Goal: Information Seeking & Learning: Learn about a topic

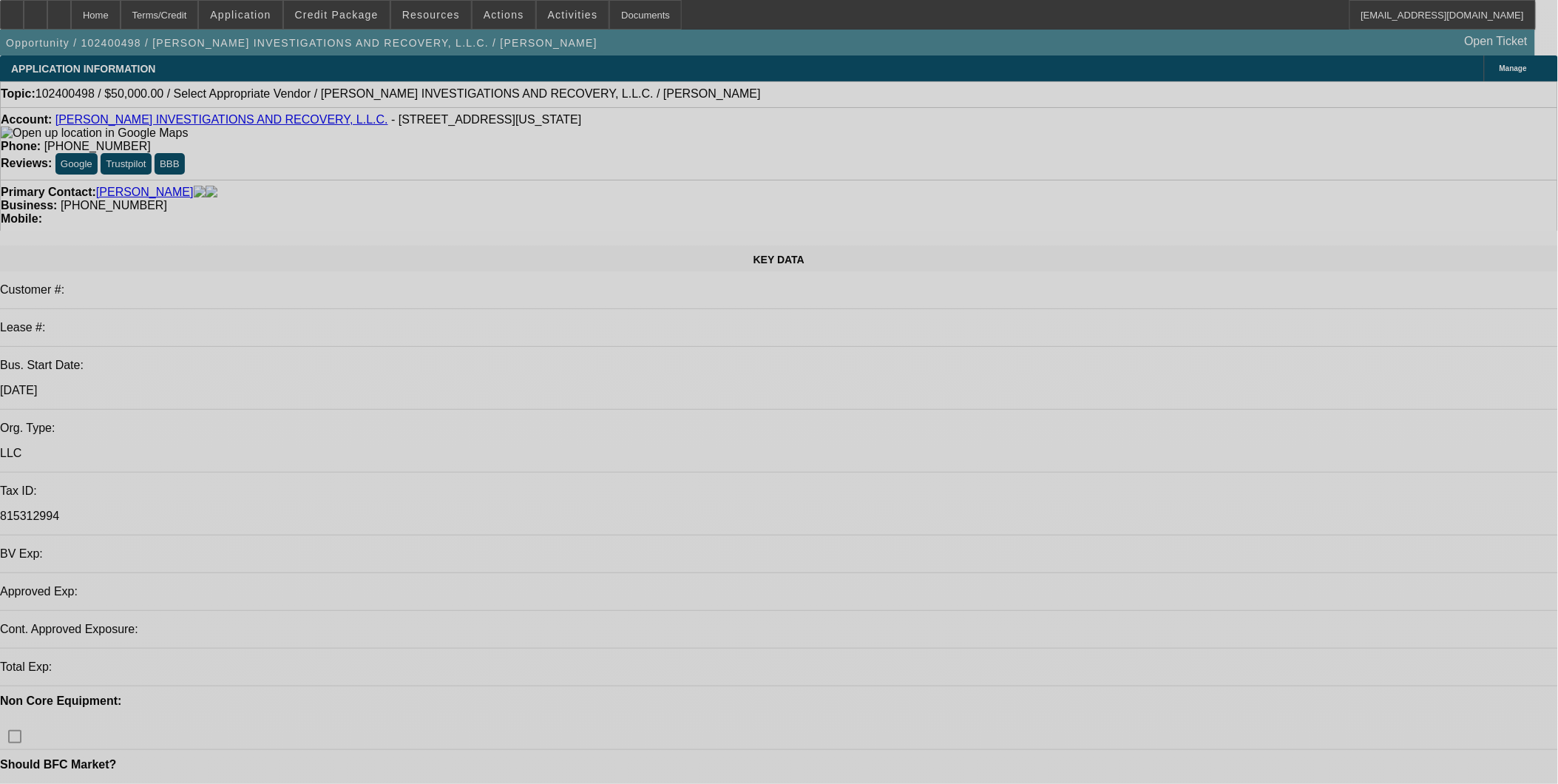
select select "0"
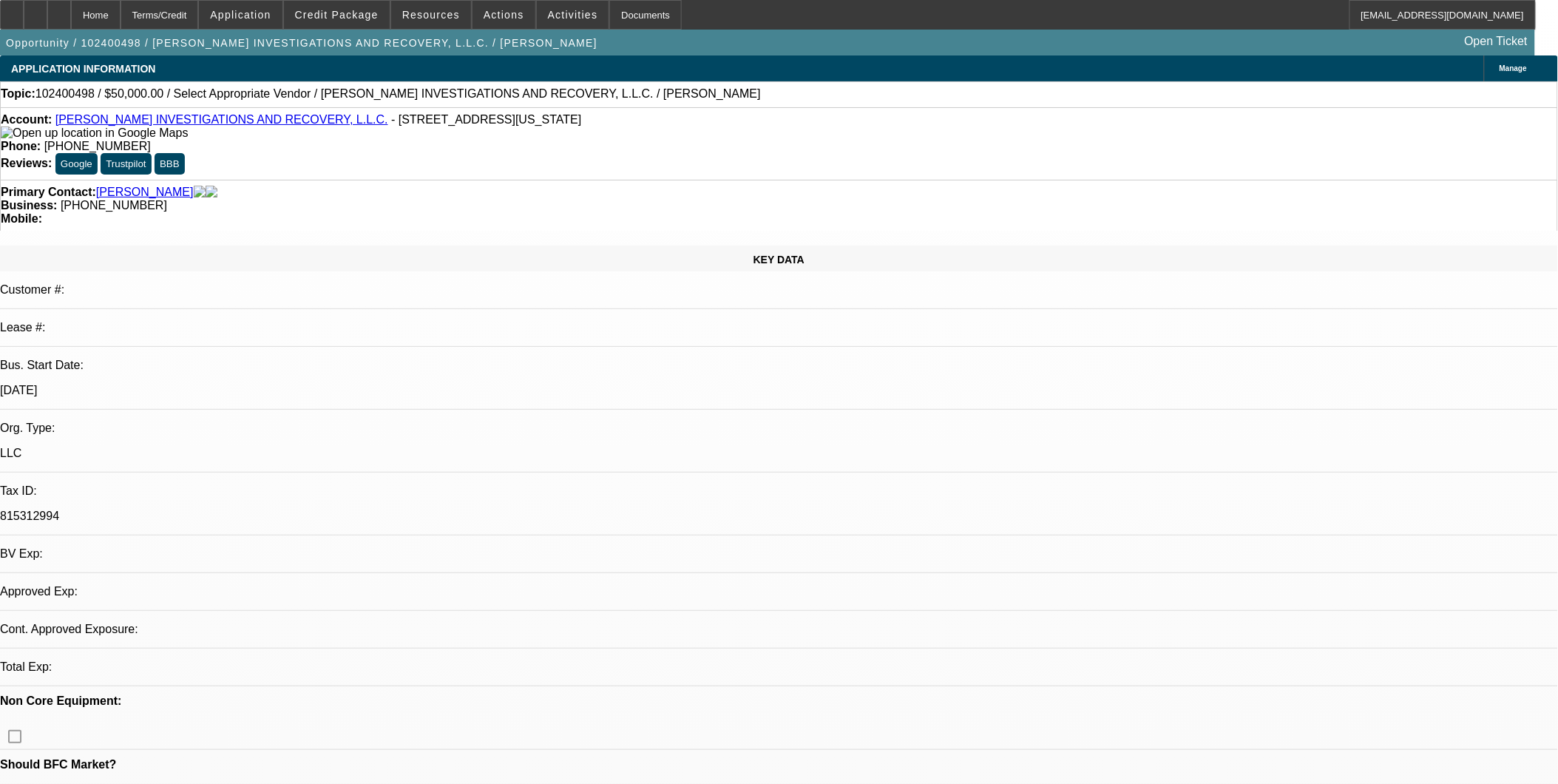
select select "2"
select select "0.1"
select select "1"
select select "2"
select select "4"
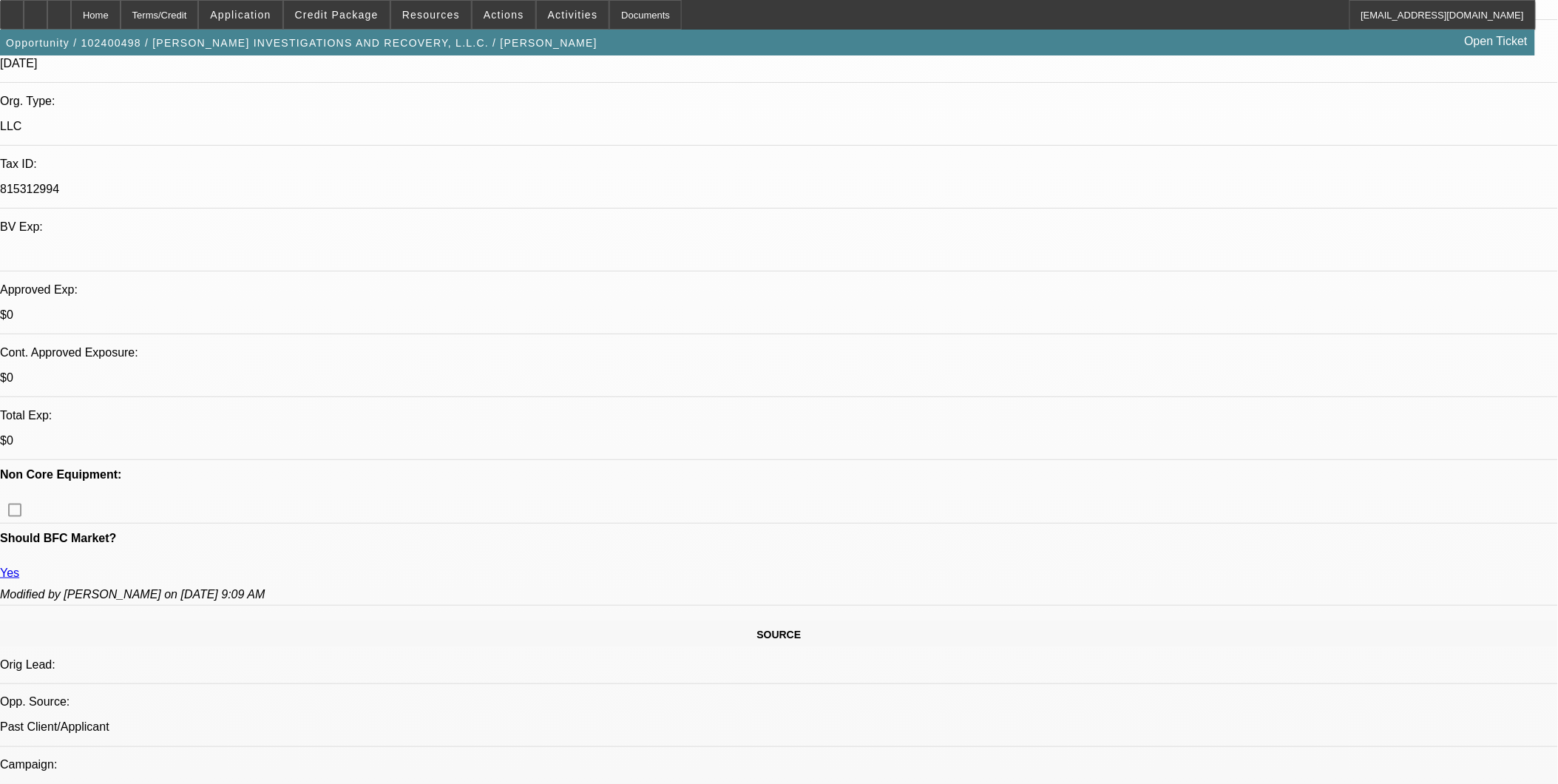
scroll to position [328, 0]
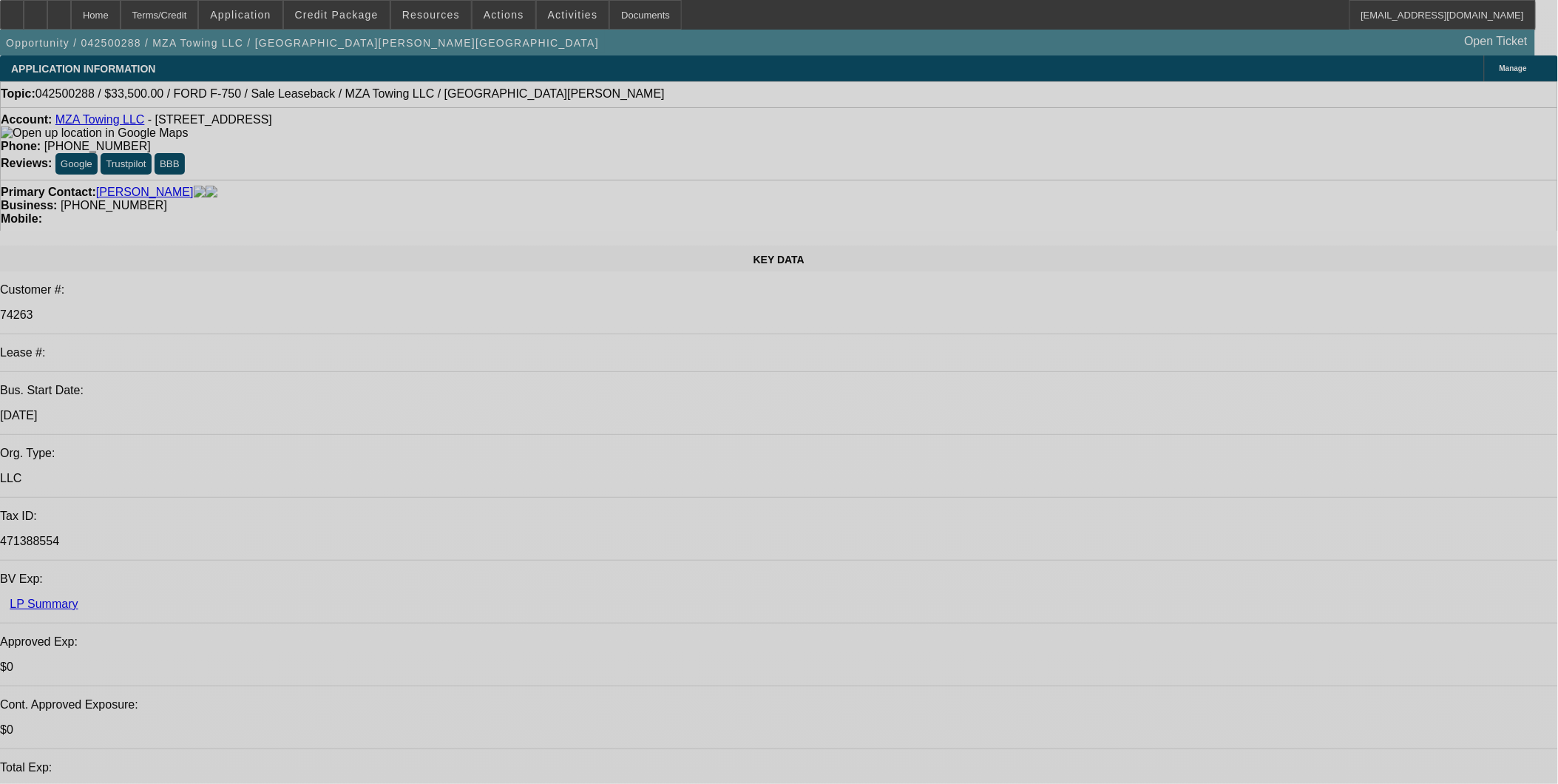
select select "0"
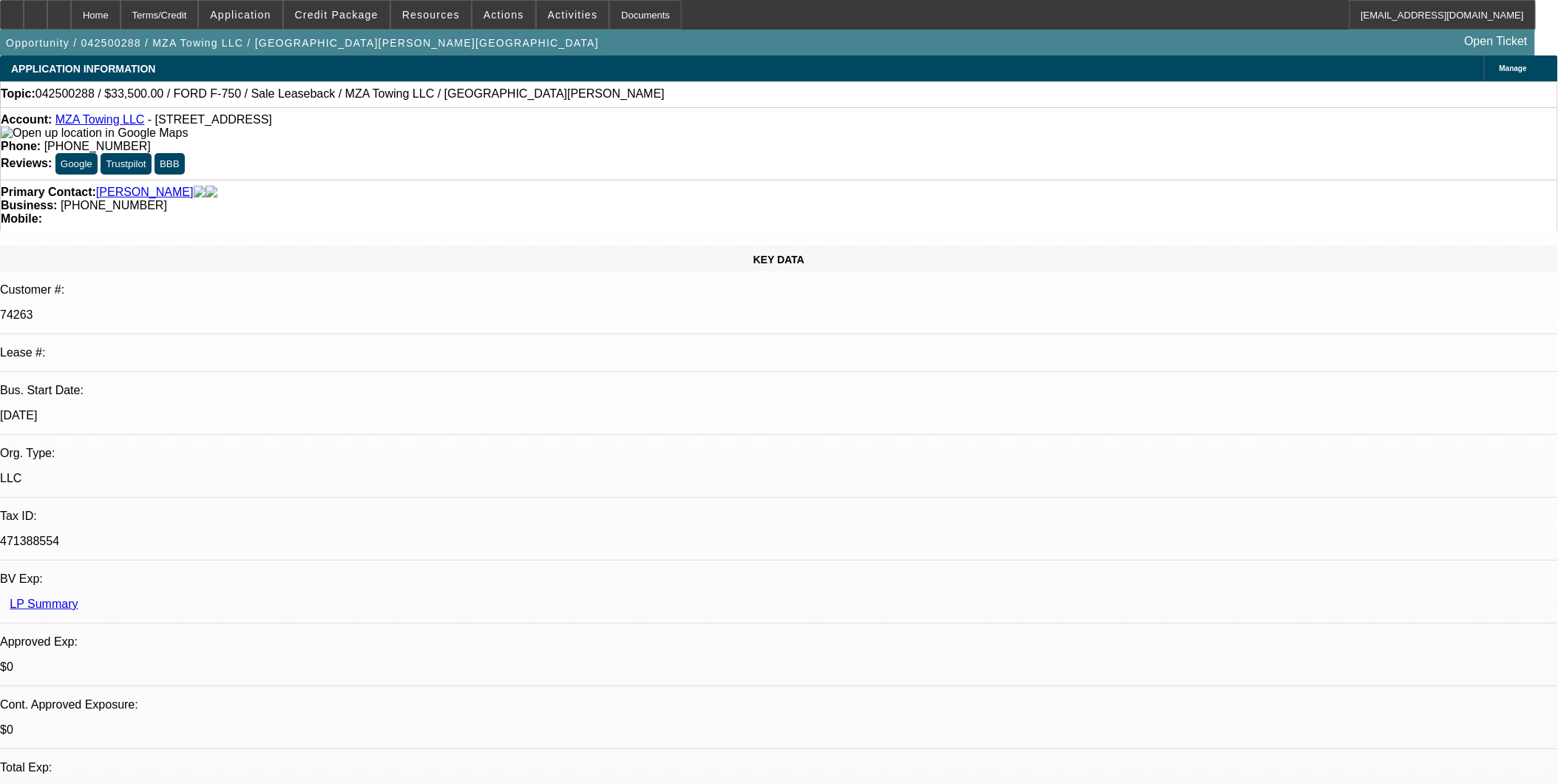
select select "0"
select select "2"
select select "0"
select select "6"
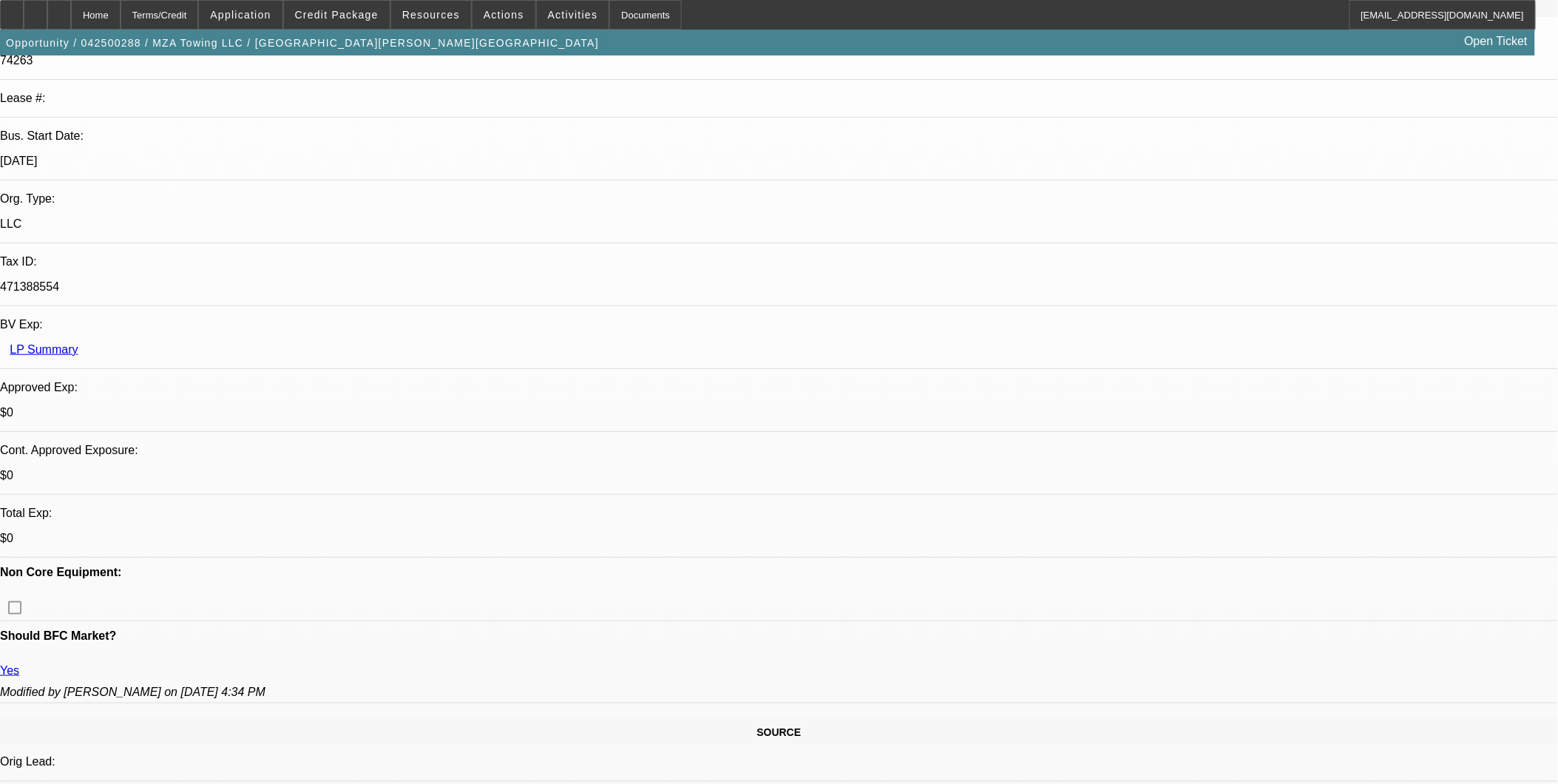
scroll to position [411, 0]
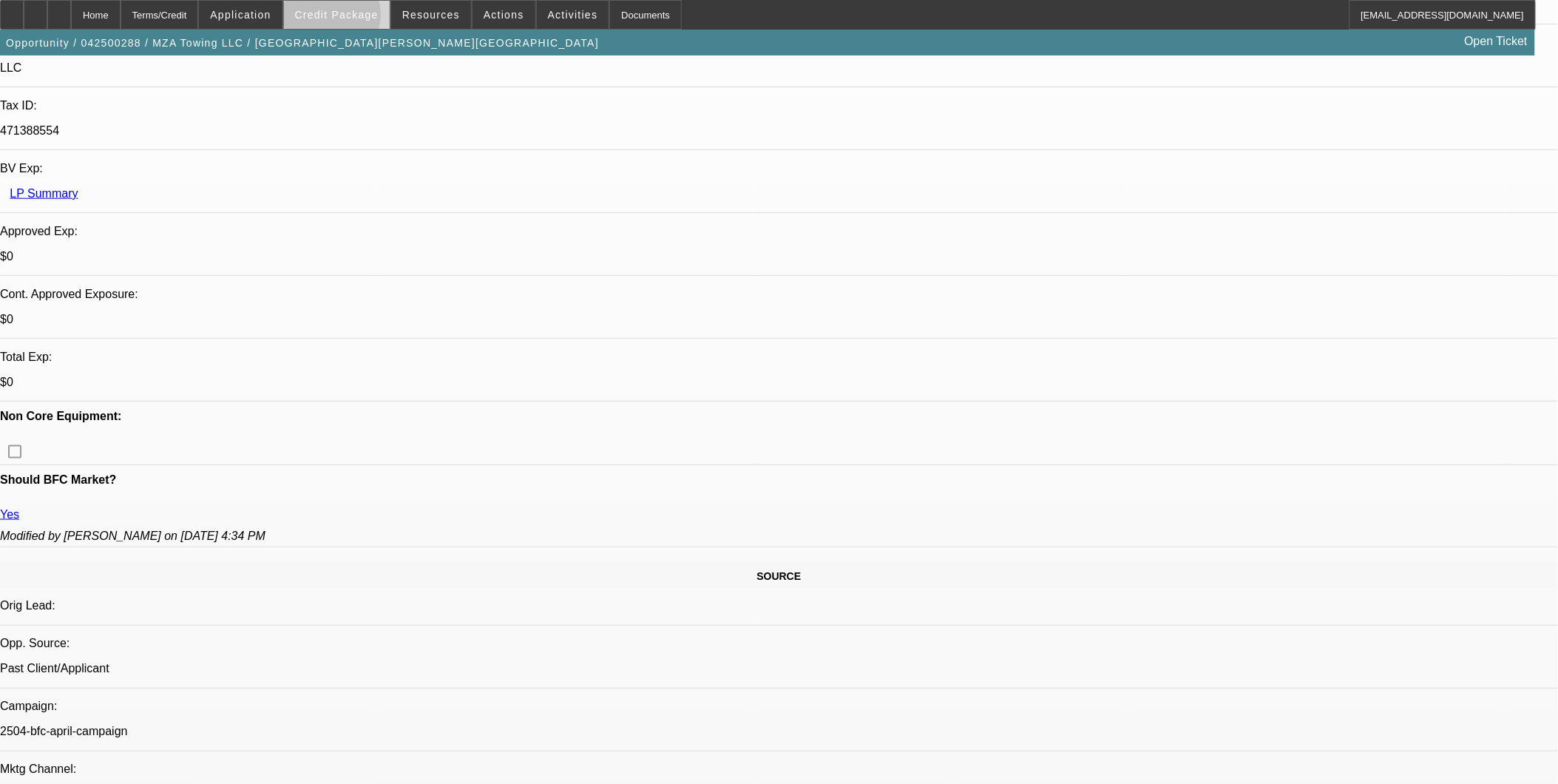
click at [356, 17] on span "Credit Package" at bounding box center [336, 14] width 83 height 12
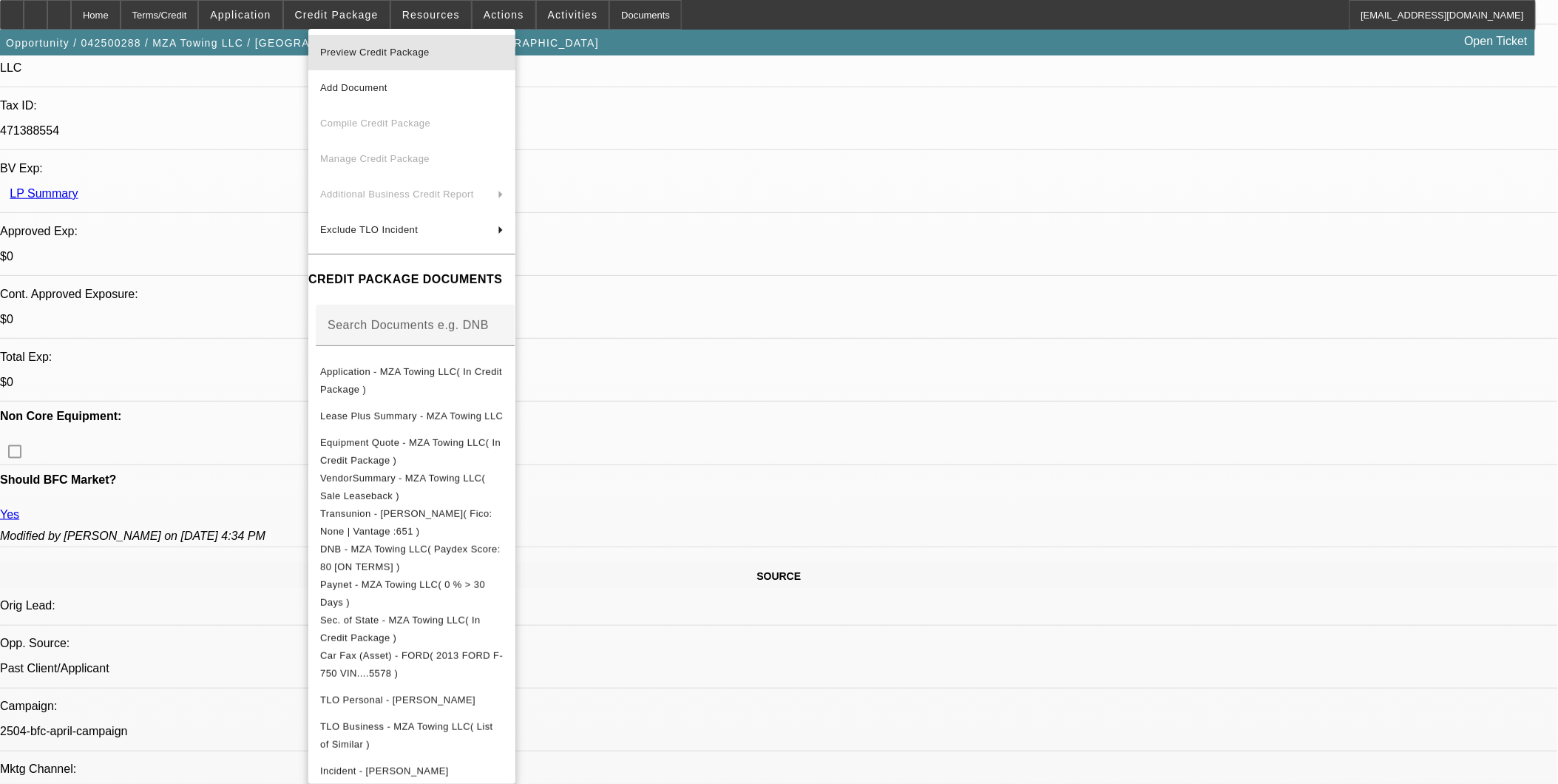
click at [354, 48] on span "Preview Credit Package" at bounding box center [375, 52] width 110 height 11
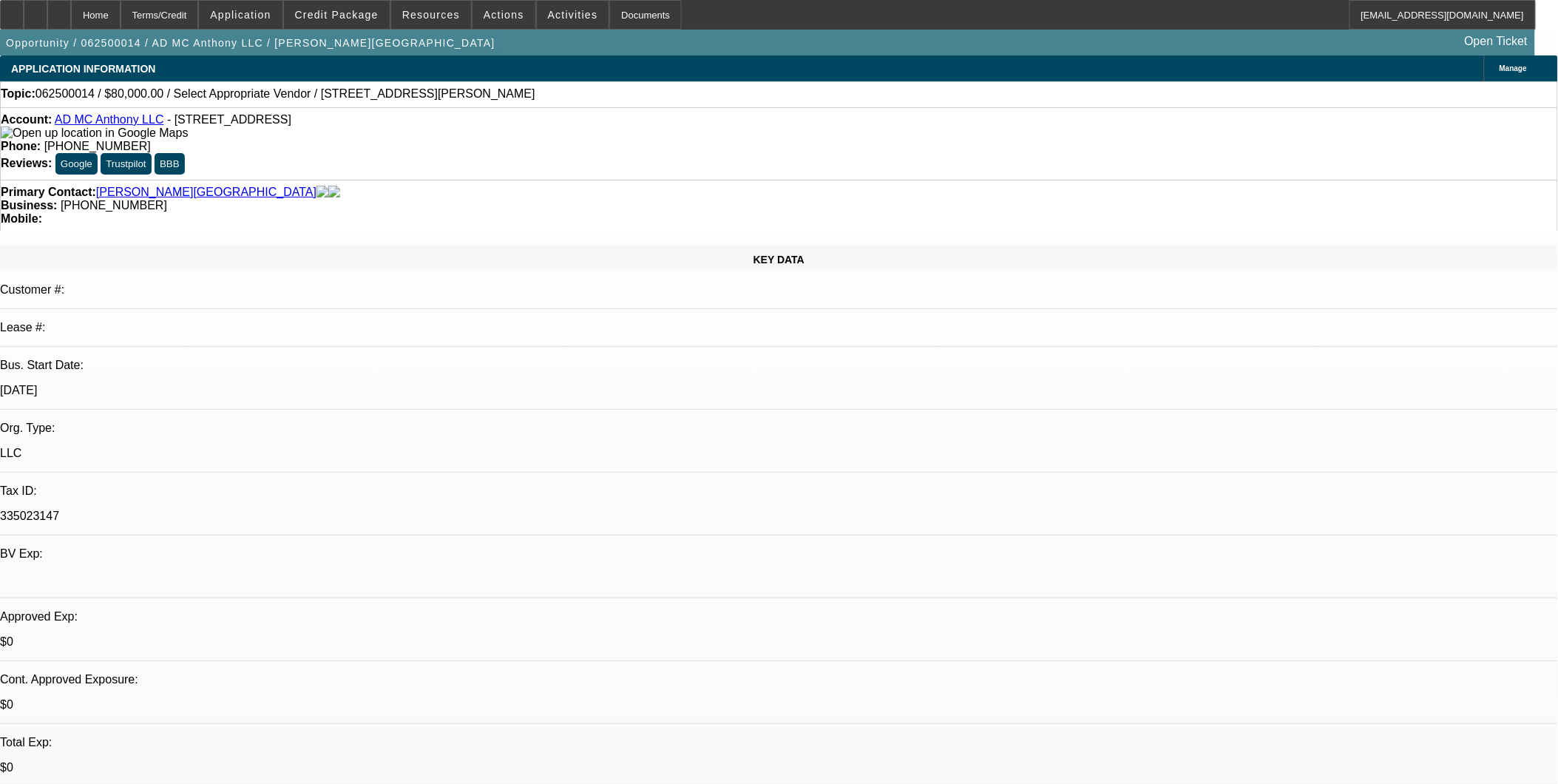
select select "0"
select select "2"
select select "0.1"
select select "4"
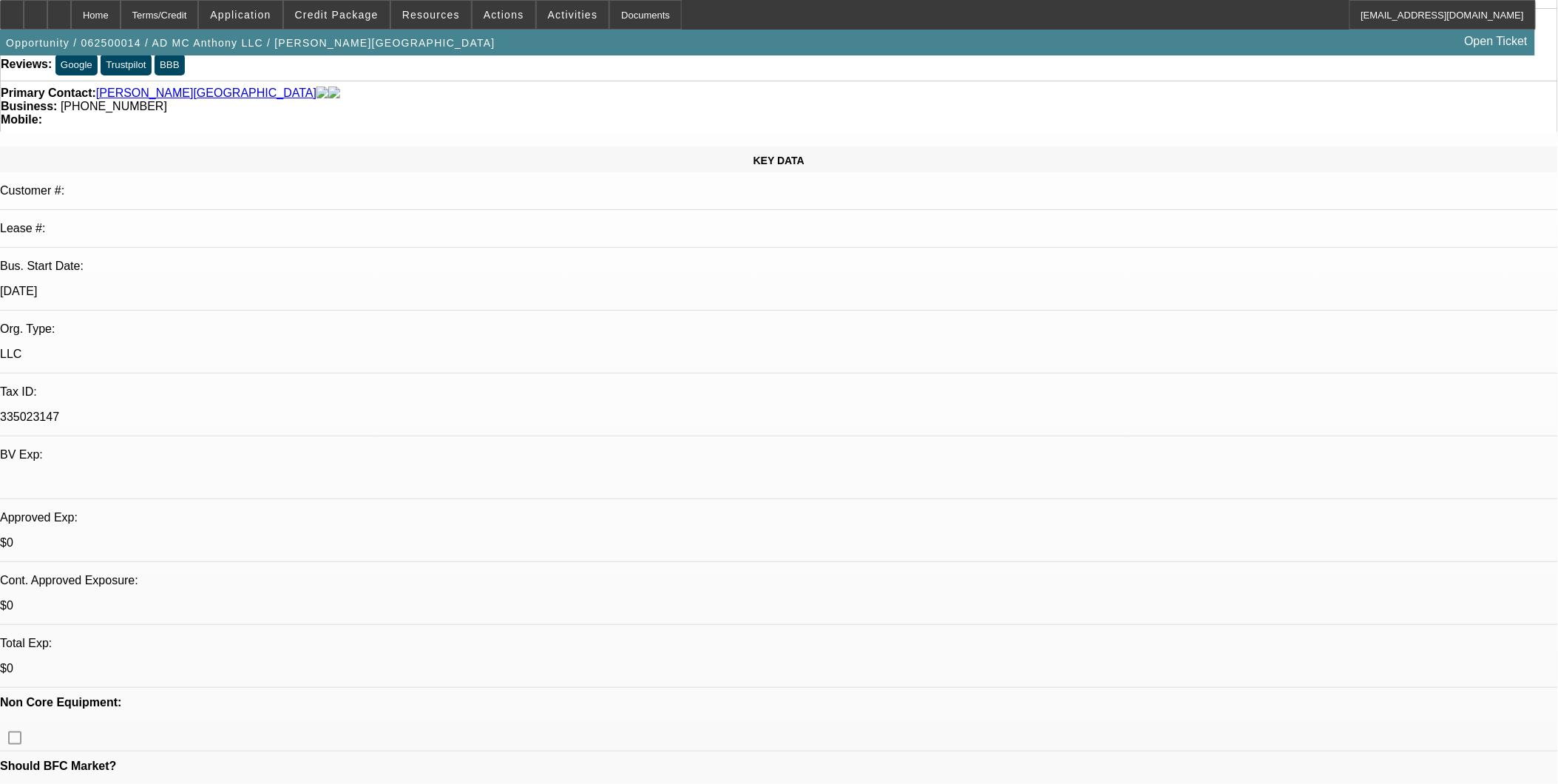
scroll to position [246, 0]
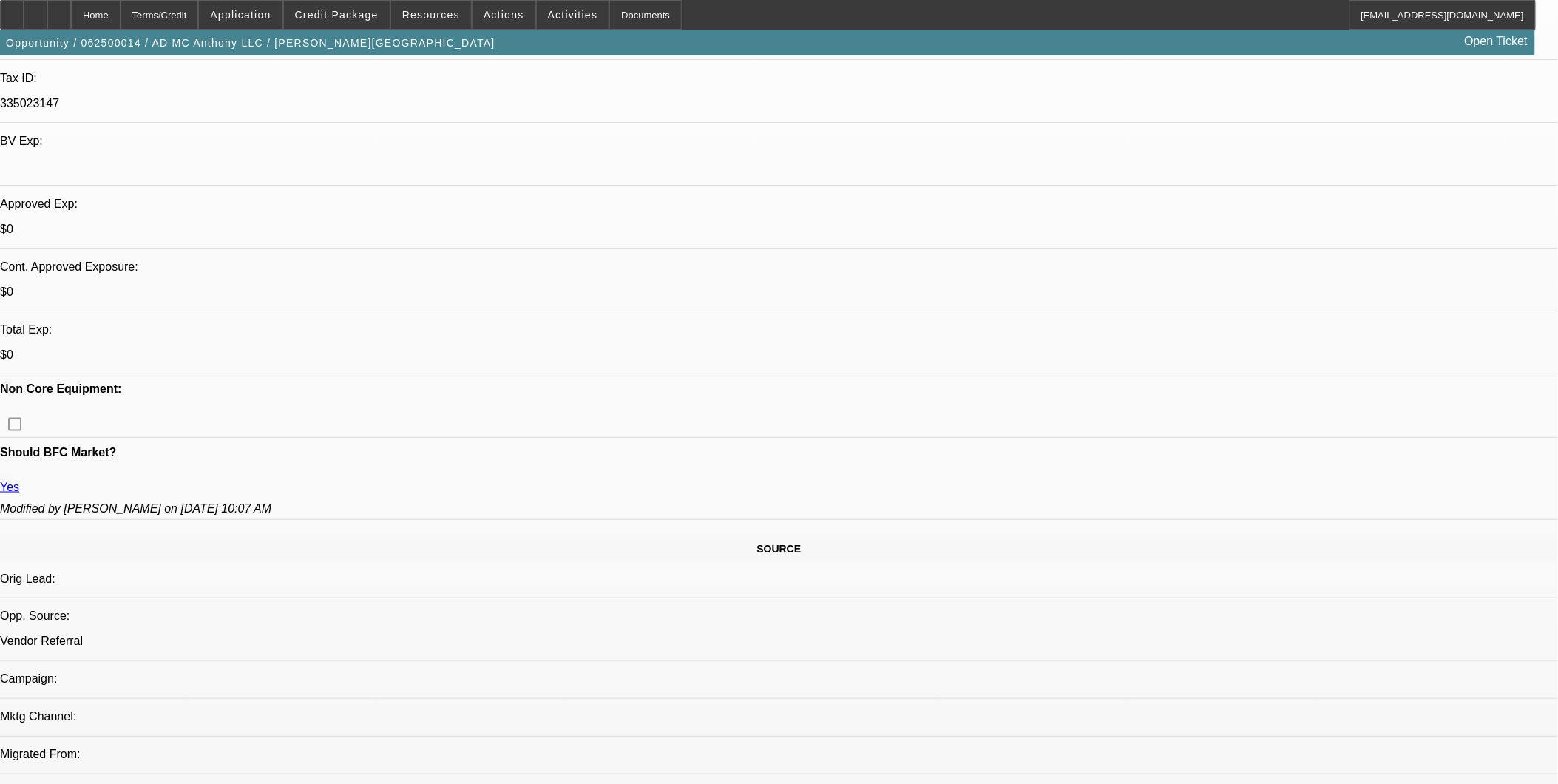
scroll to position [82, 0]
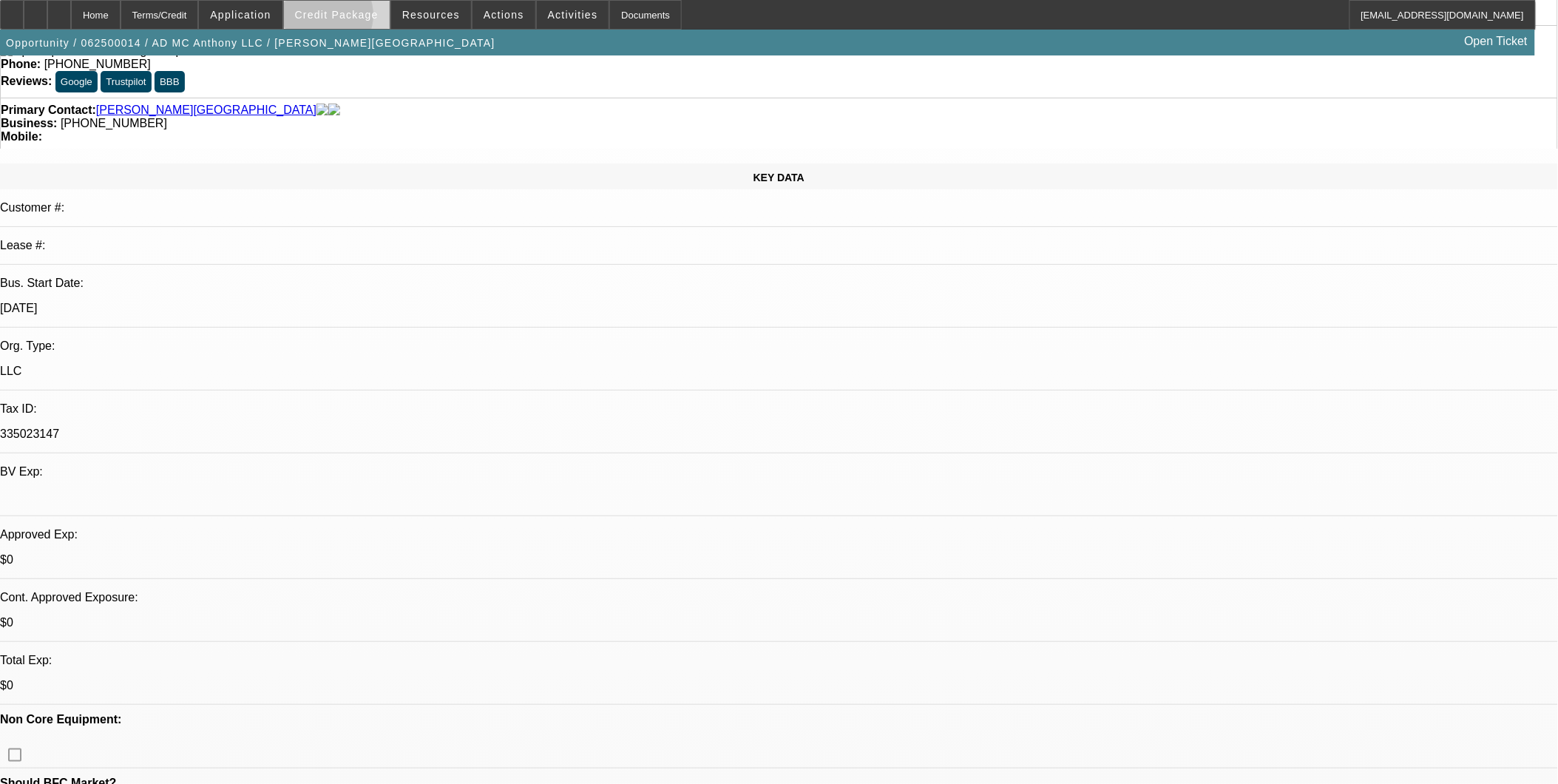
click at [345, 18] on span "Credit Package" at bounding box center [336, 14] width 83 height 12
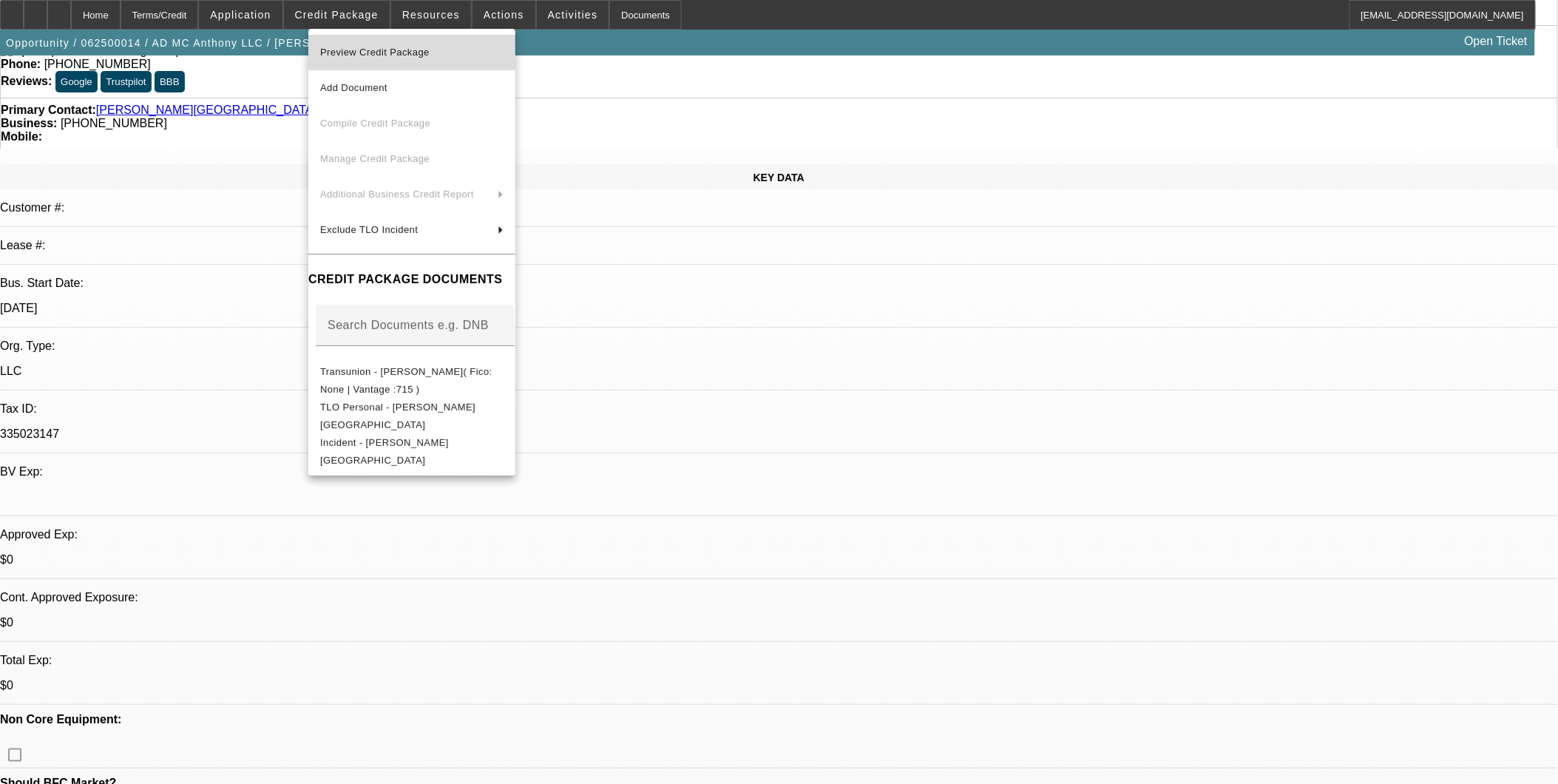
click at [363, 60] on span "Preview Credit Package" at bounding box center [412, 52] width 184 height 17
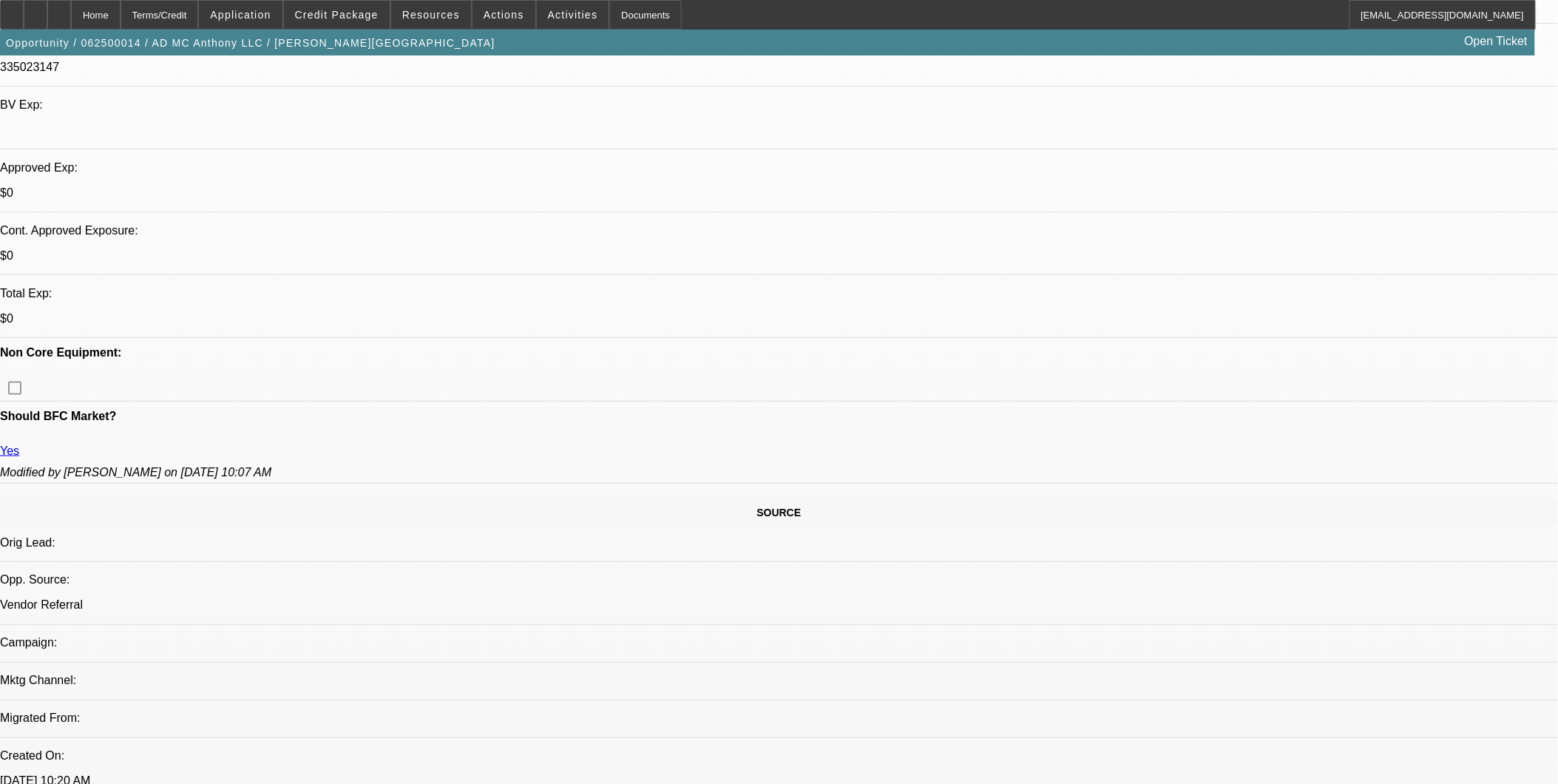
scroll to position [492, 0]
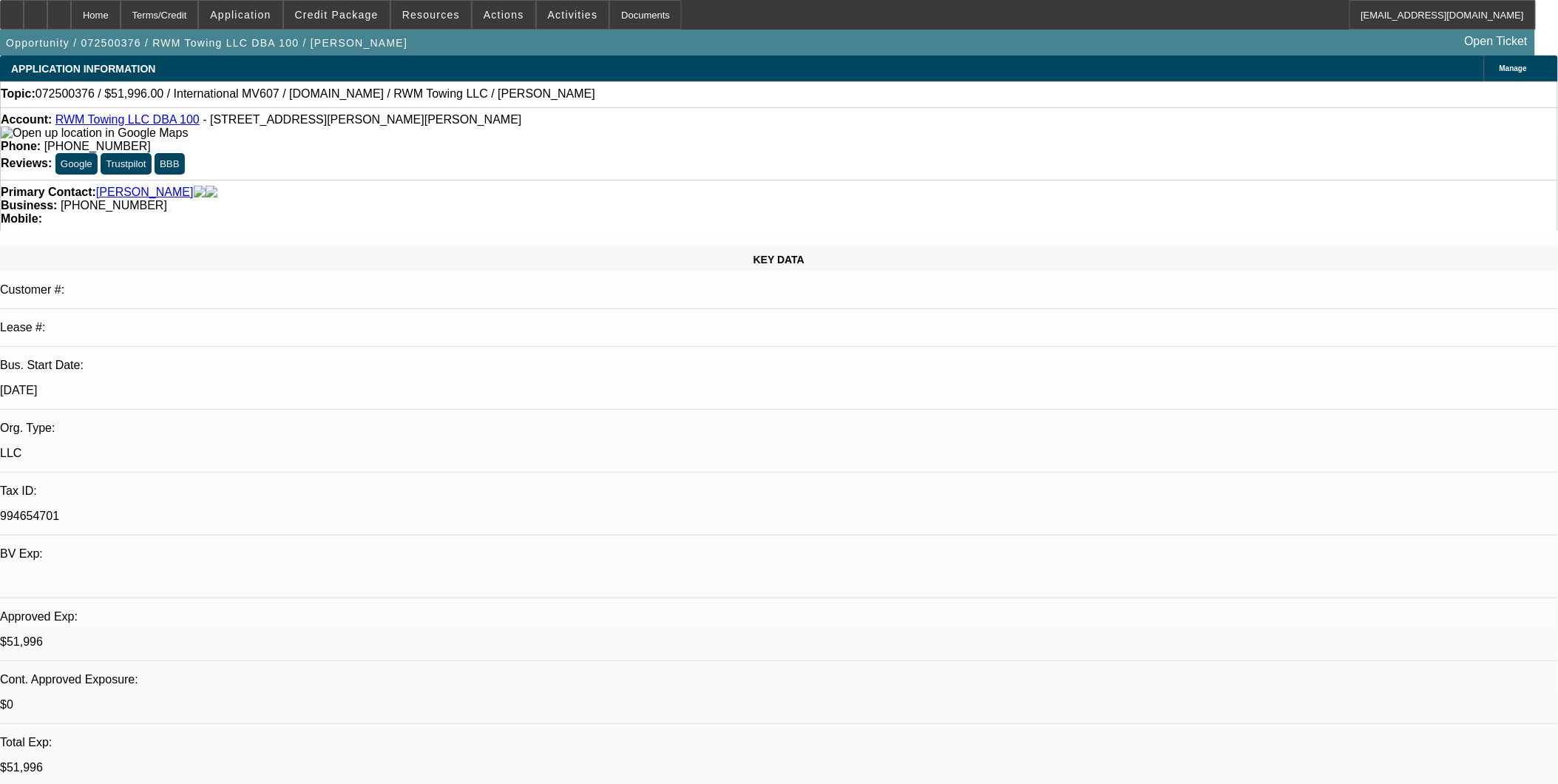
select select "0.2"
select select "2"
select select "0.1"
select select "1"
select select "2"
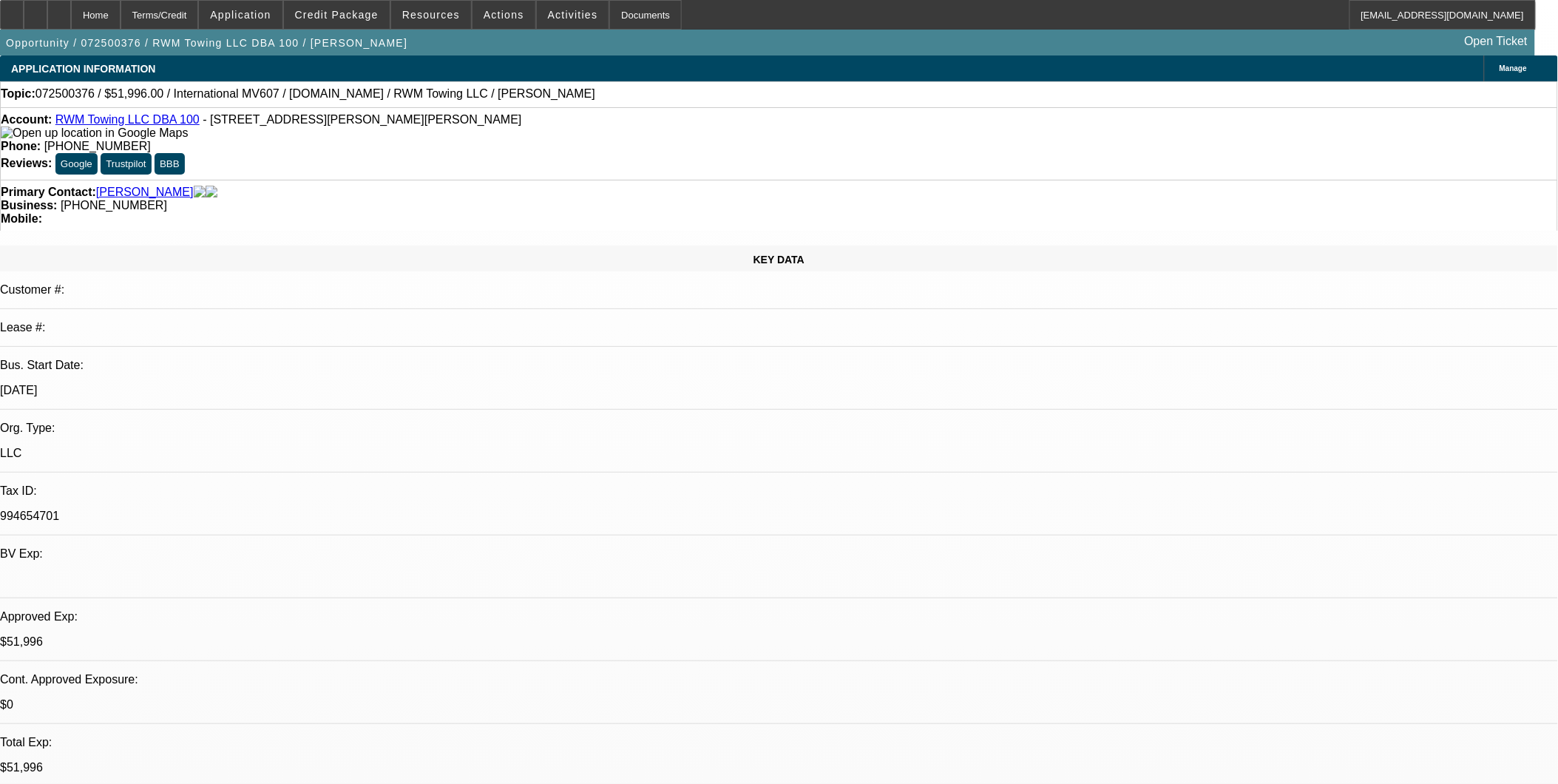
select select "4"
click at [172, 117] on div "Account: RWM Towing LLC DBA 100 - 112 Luke Ln, Ladson, SC 29456" at bounding box center [779, 126] width 1556 height 27
click at [172, 117] on div "Account: RWM Towing LLC DBA 100 - 112 Luke Ln, Ladson, SC 29456" at bounding box center [779, 126] width 1556 height 27
click at [142, 120] on link "RWM Towing LLC DBA 100" at bounding box center [127, 119] width 144 height 13
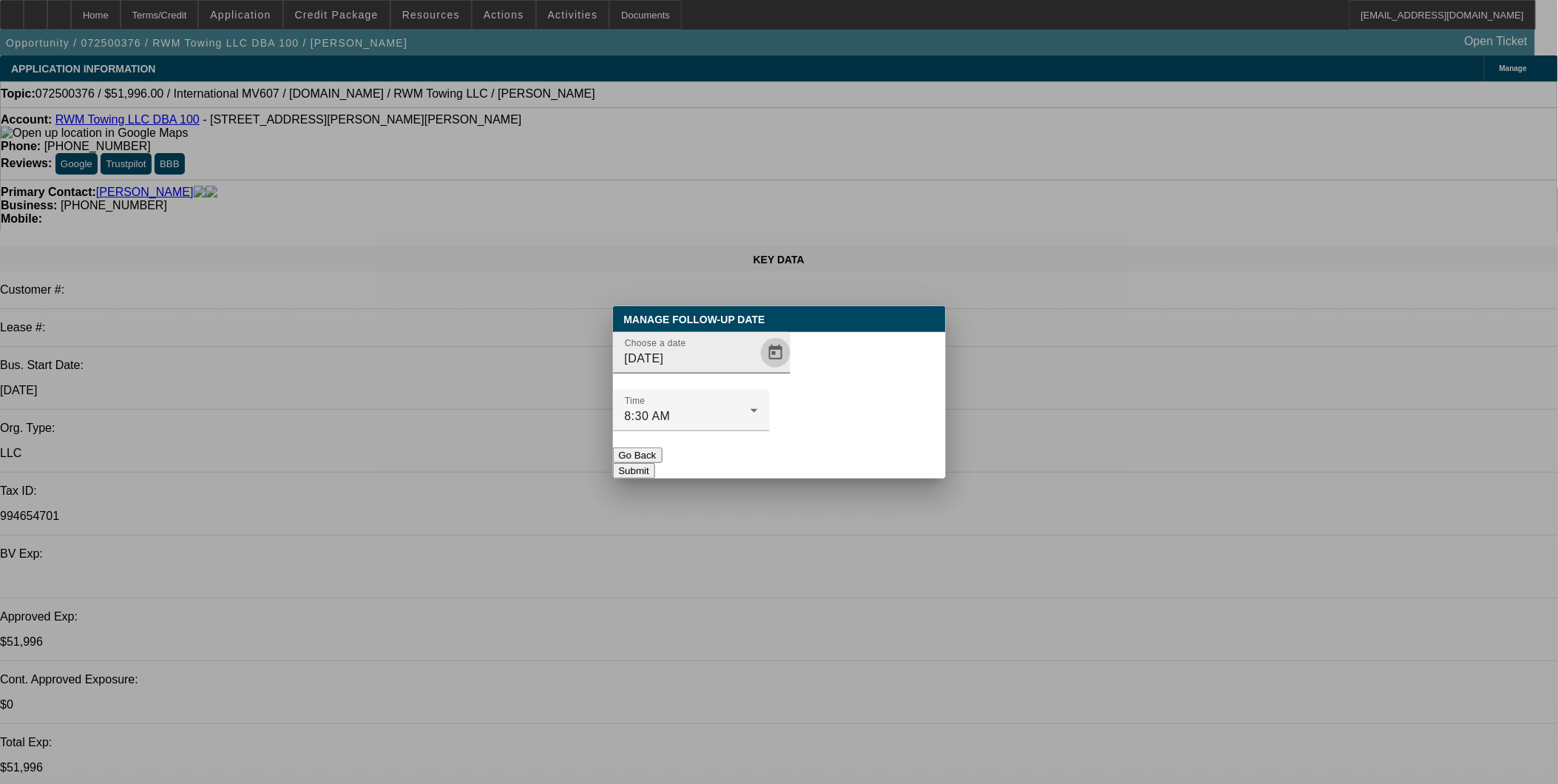
click at [758, 370] on span "Open calendar" at bounding box center [775, 353] width 36 height 36
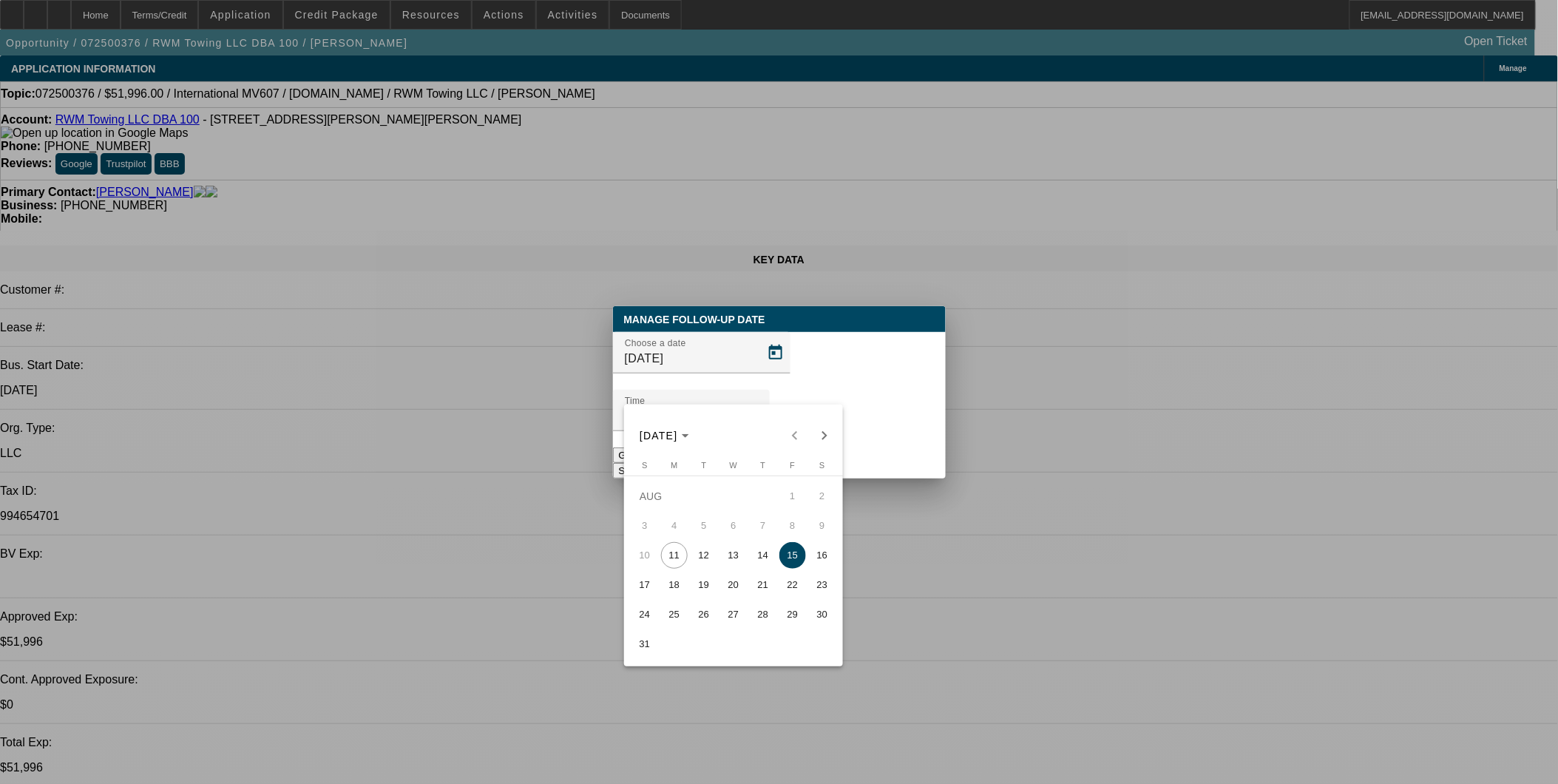
click at [787, 608] on span "29" at bounding box center [793, 615] width 27 height 27
type input "8/29/2025"
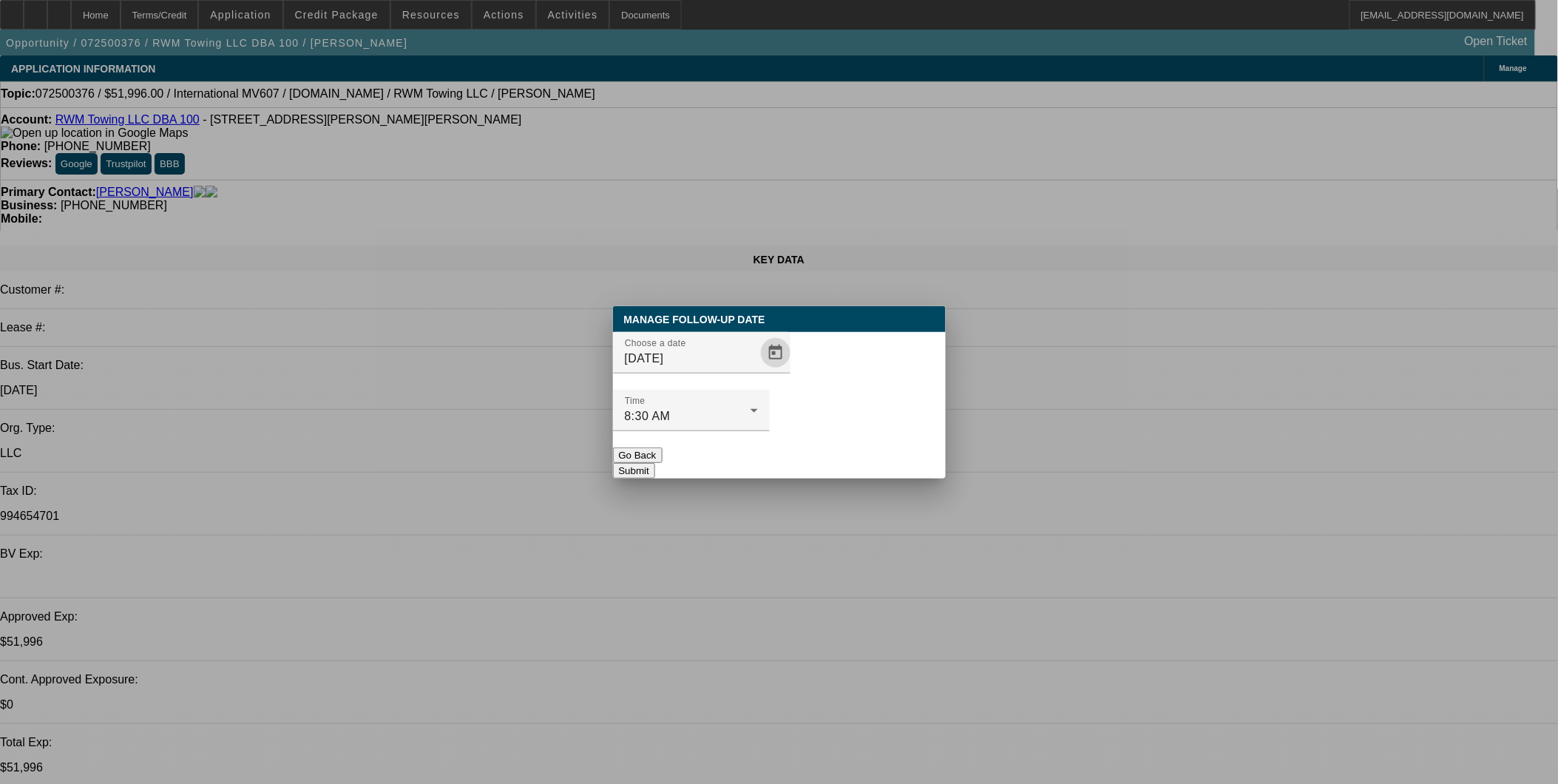
click at [655, 463] on button "Submit" at bounding box center [634, 471] width 42 height 16
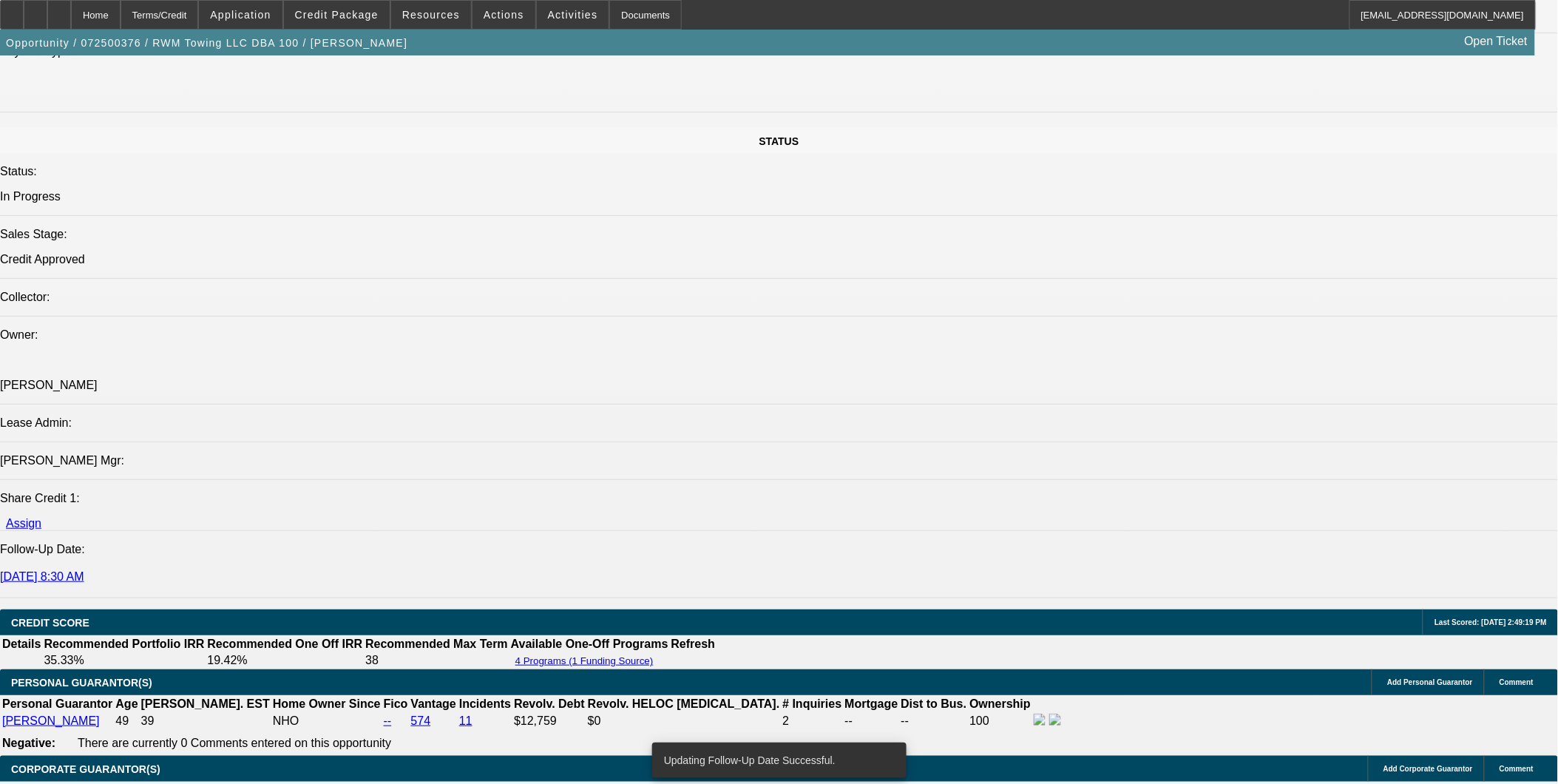
scroll to position [1561, 0]
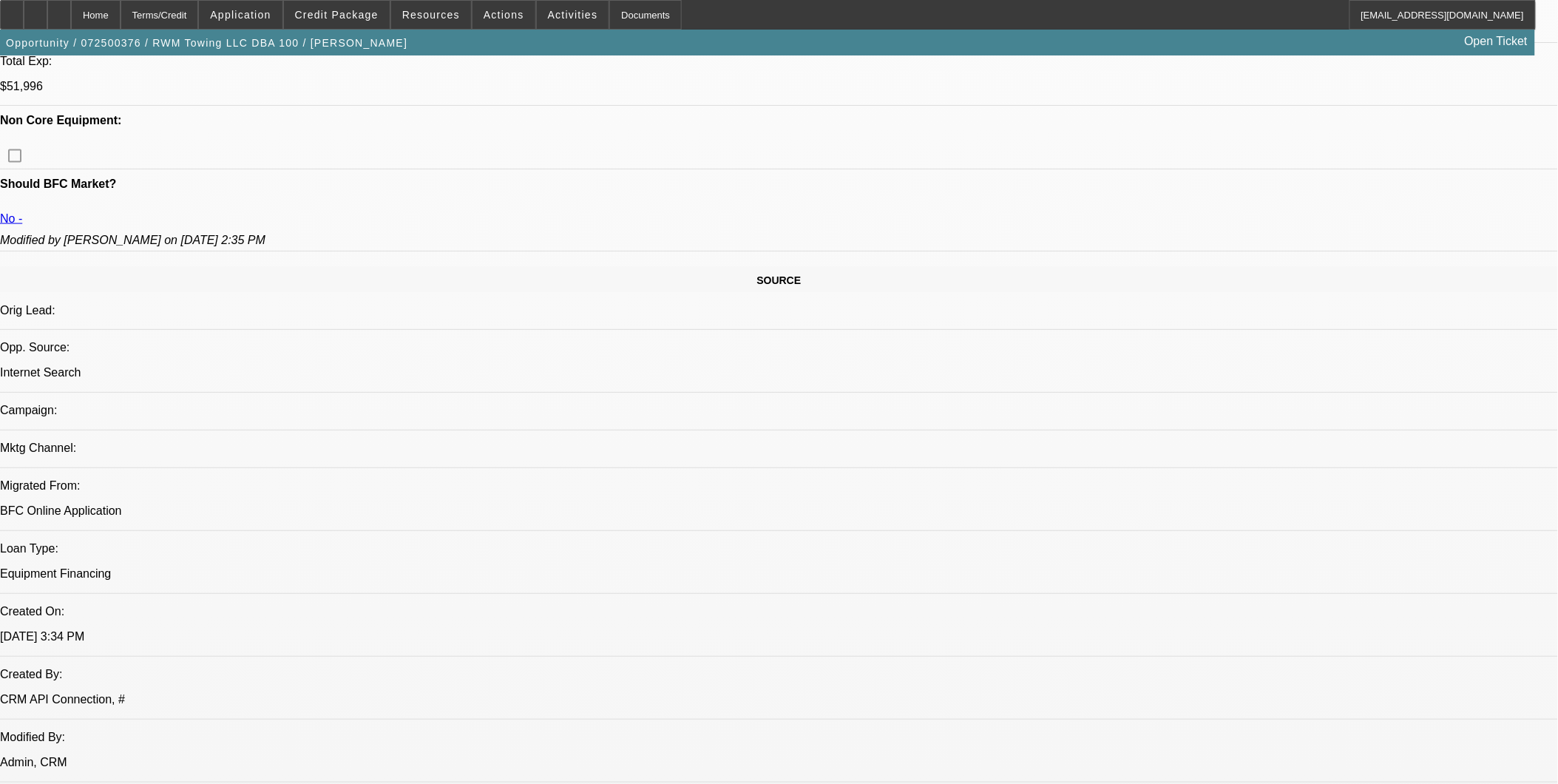
scroll to position [411, 0]
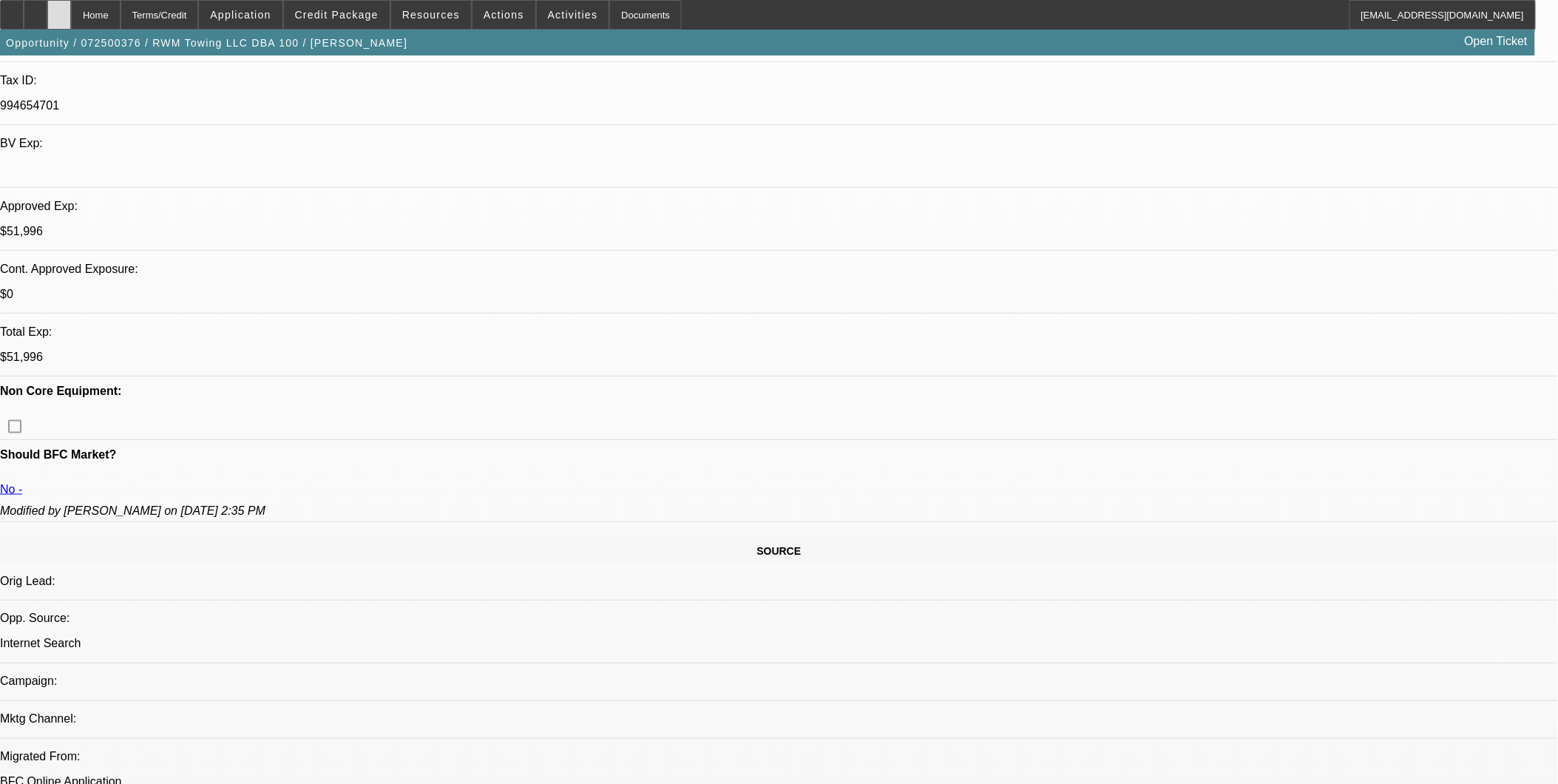
click at [71, 5] on div at bounding box center [60, 14] width 24 height 29
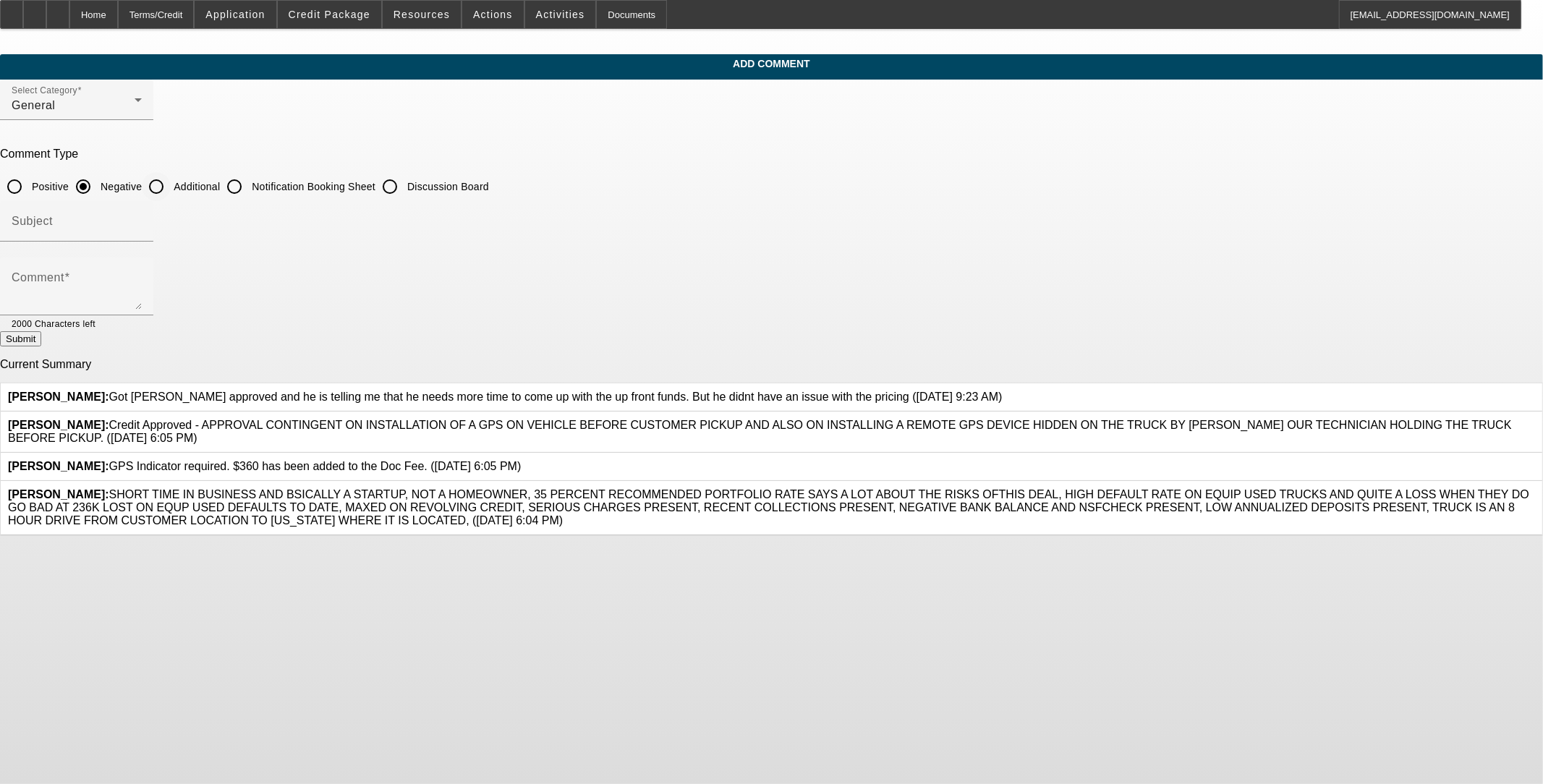
click at [171, 183] on input "Additional" at bounding box center [155, 186] width 29 height 29
radio input "true"
click at [141, 214] on div "Subject" at bounding box center [77, 221] width 131 height 40
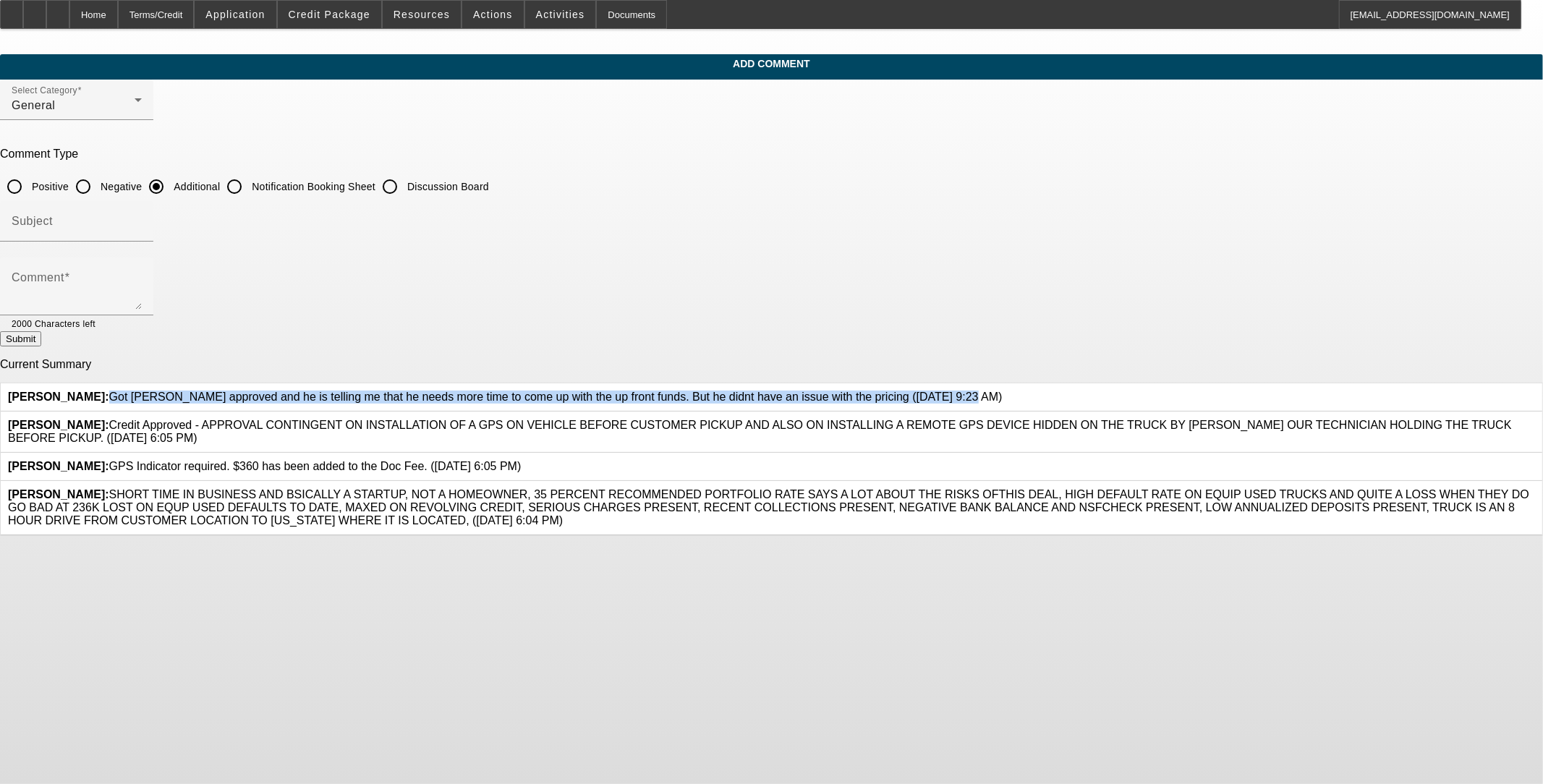
drag, startPoint x: 623, startPoint y: 382, endPoint x: 747, endPoint y: 399, distance: 125.2
click at [642, 399] on span "Oliva, Nicholas: Got Roger approved and he is telling me that he needs more tim…" at bounding box center [505, 397] width 995 height 12
copy span "Got [PERSON_NAME] approved and he is telling me that he needs more time to come…"
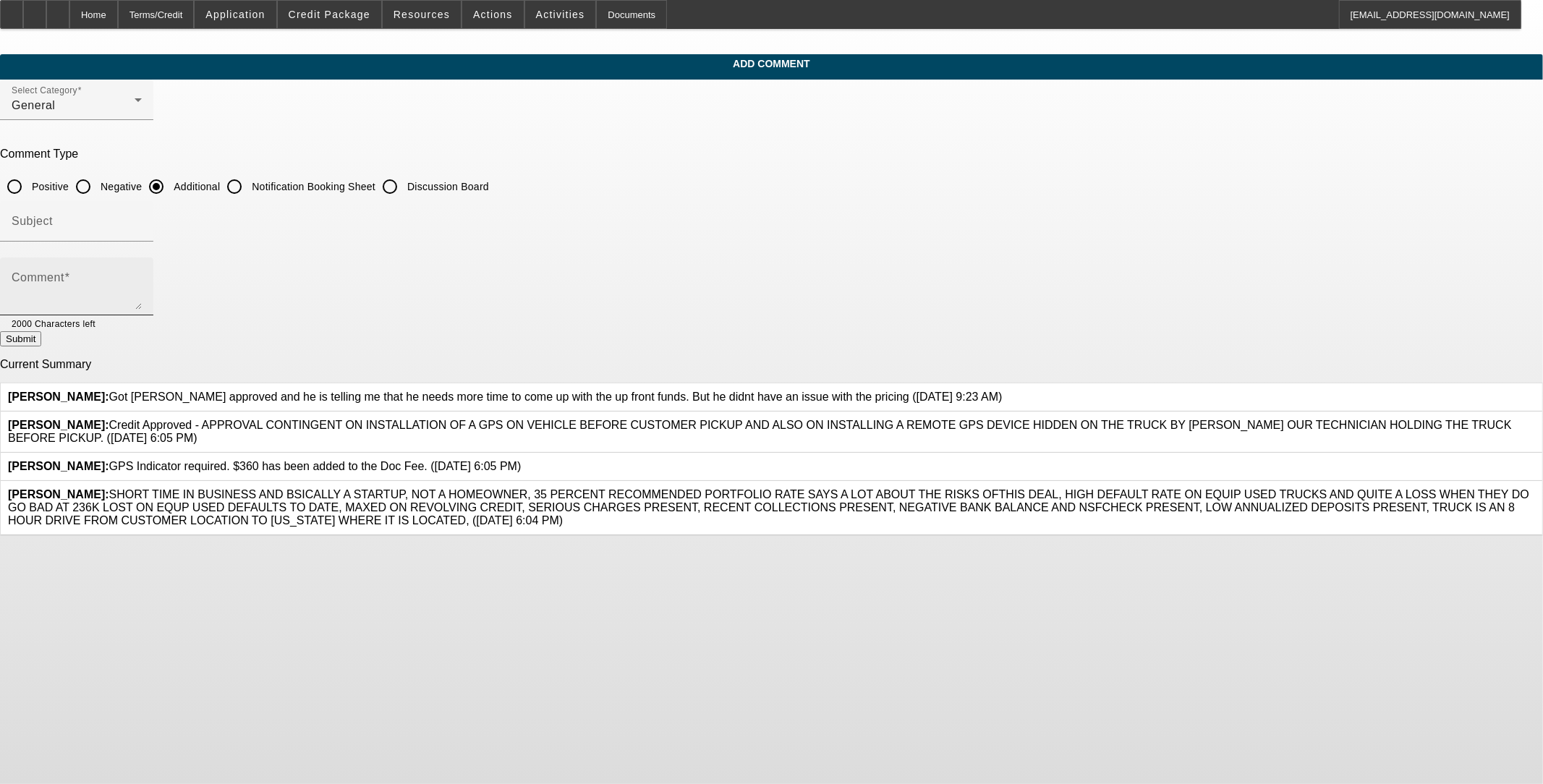
click at [141, 287] on textarea "Comment" at bounding box center [77, 292] width 131 height 35
paste textarea "Got [PERSON_NAME] approved and he is telling me that he needs more time to come…"
type textarea "7/24: Got [PERSON_NAME] approved and he is telling me that he needs more time t…"
click at [41, 347] on button "Submit" at bounding box center [20, 339] width 41 height 16
radio input "true"
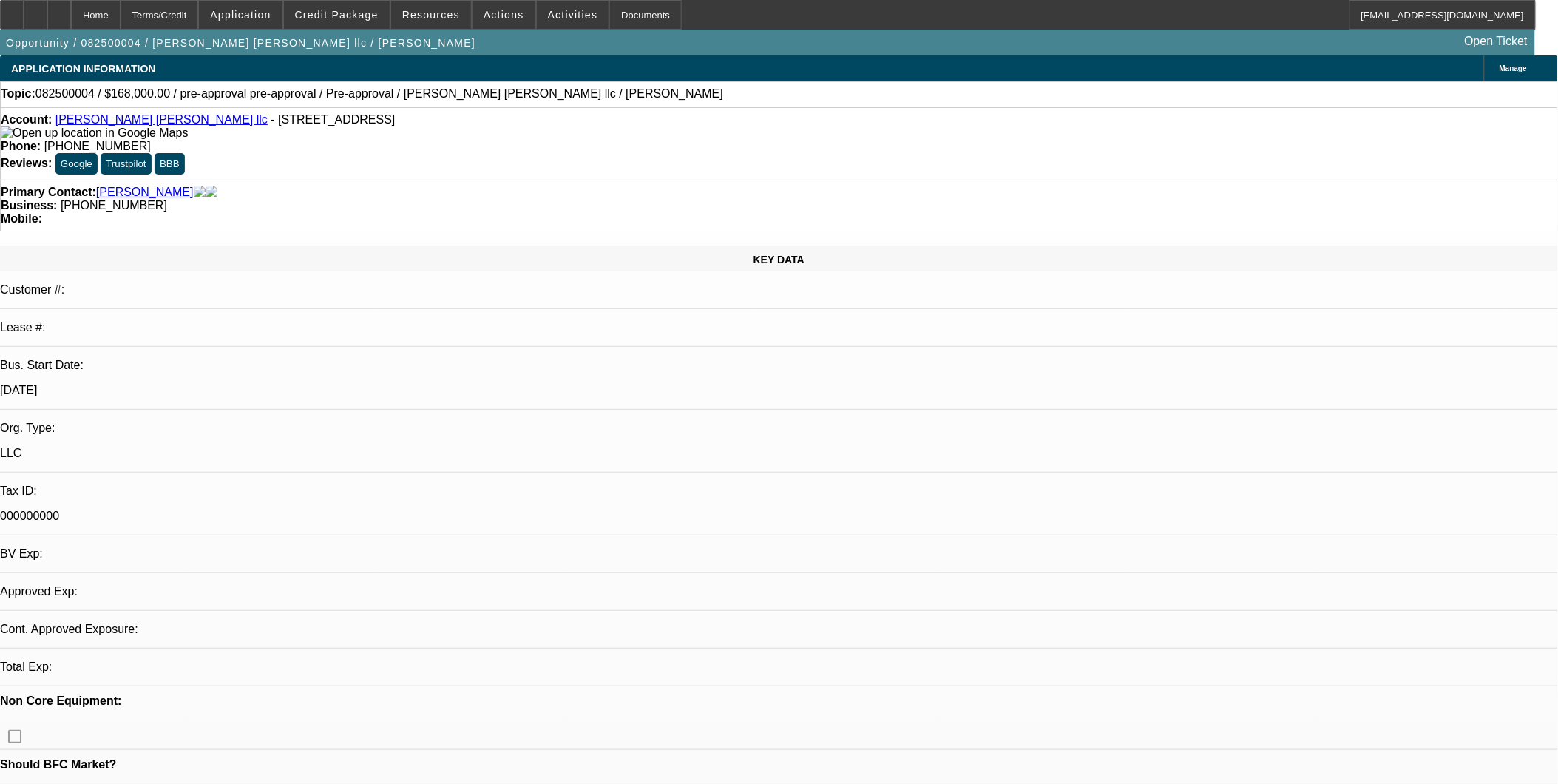
select select "0"
select select "2"
select select "0"
select select "6"
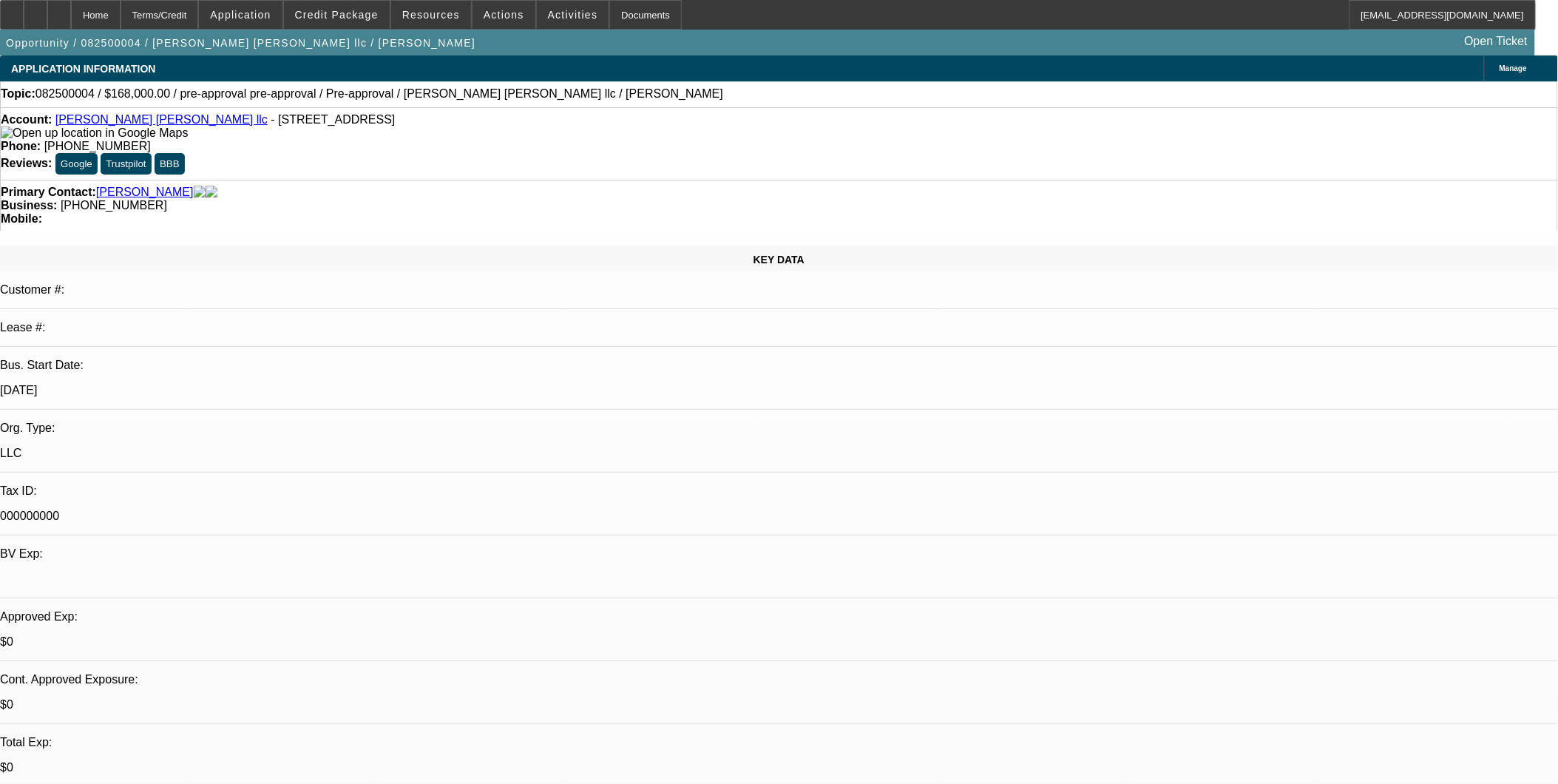
click at [110, 121] on link "Bouza crane llc" at bounding box center [161, 119] width 212 height 13
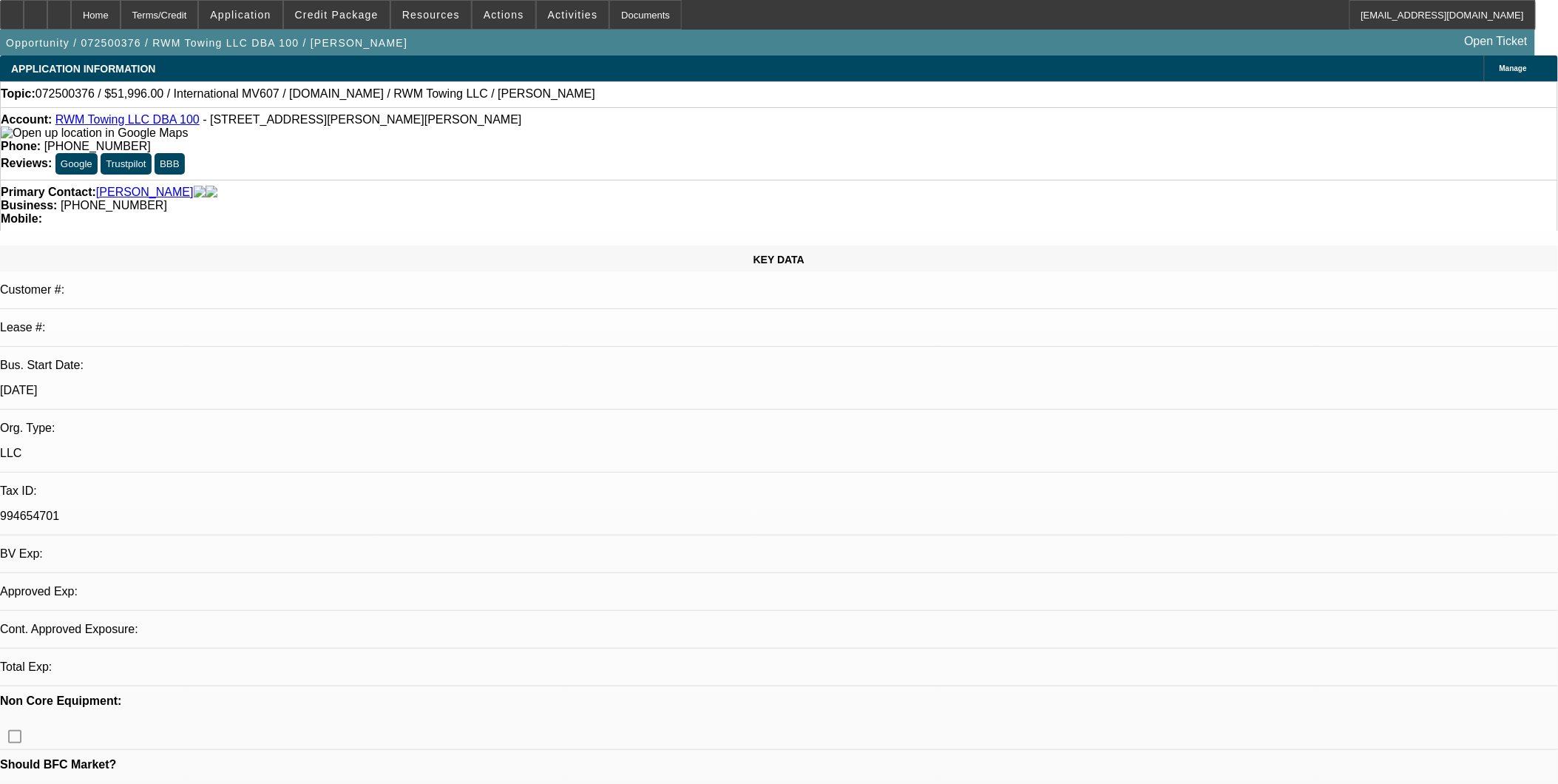
select select "0.2"
select select "2"
select select "0.1"
select select "1"
select select "2"
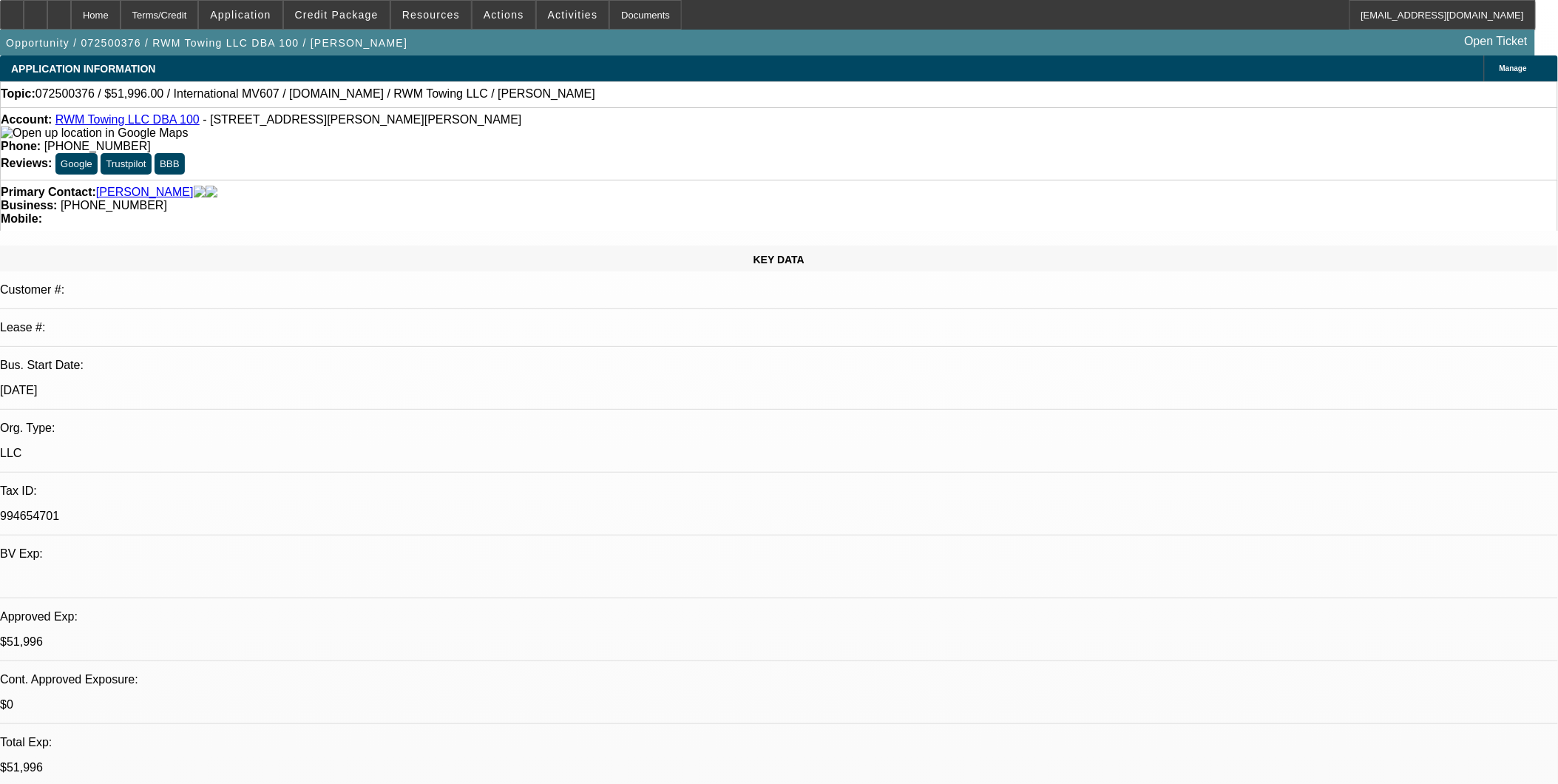
select select "4"
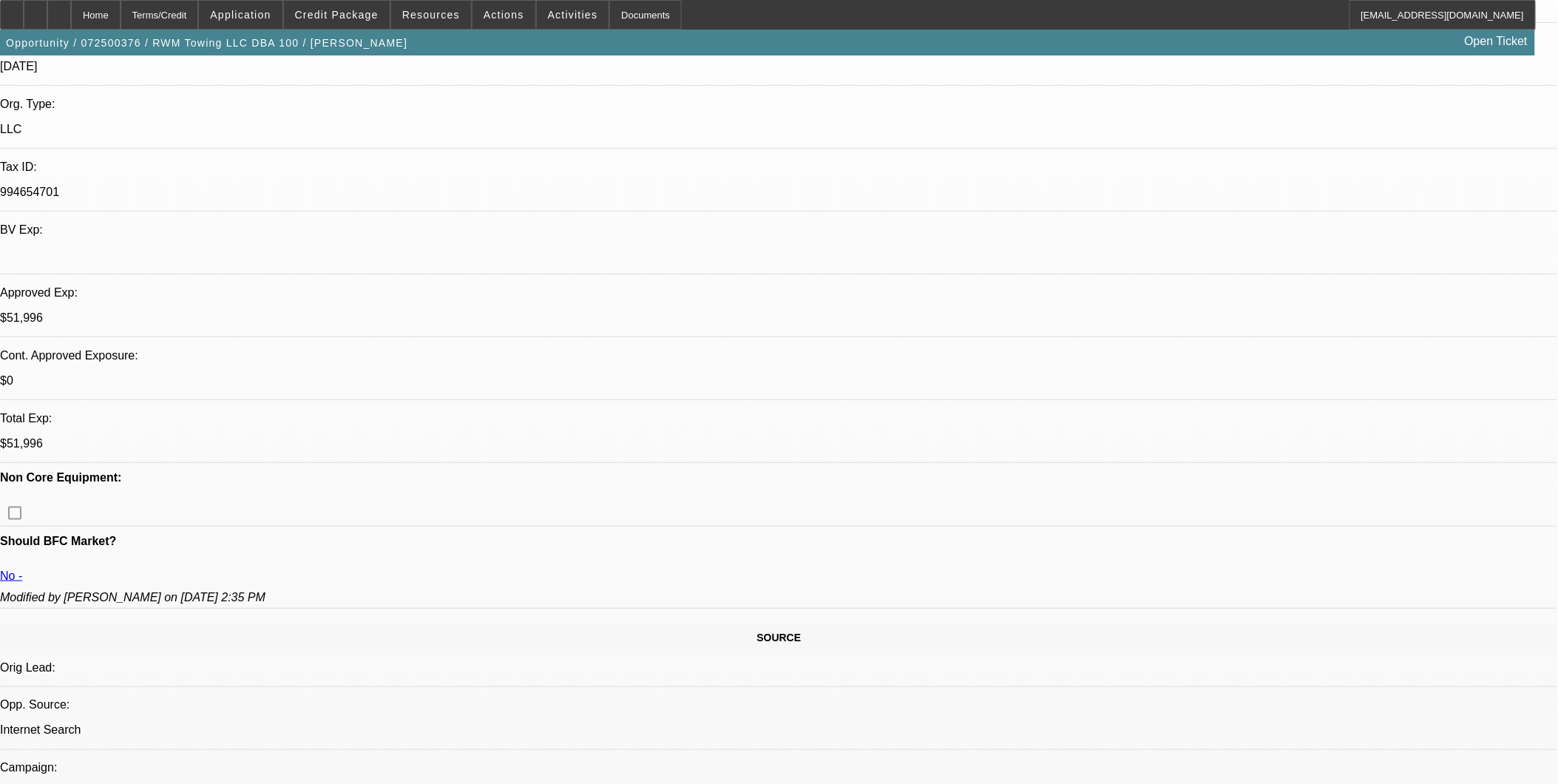
scroll to position [164, 0]
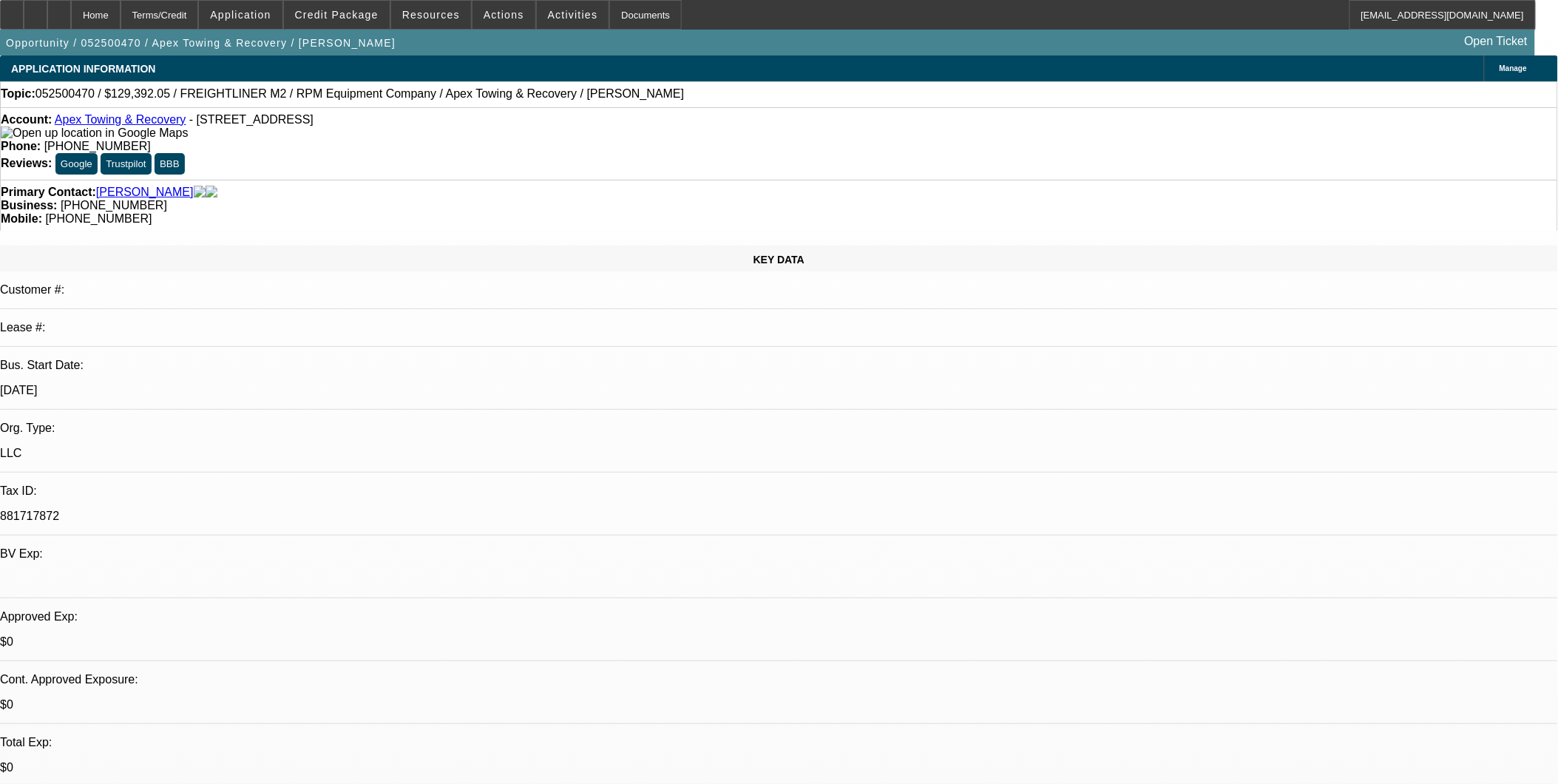
select select "0"
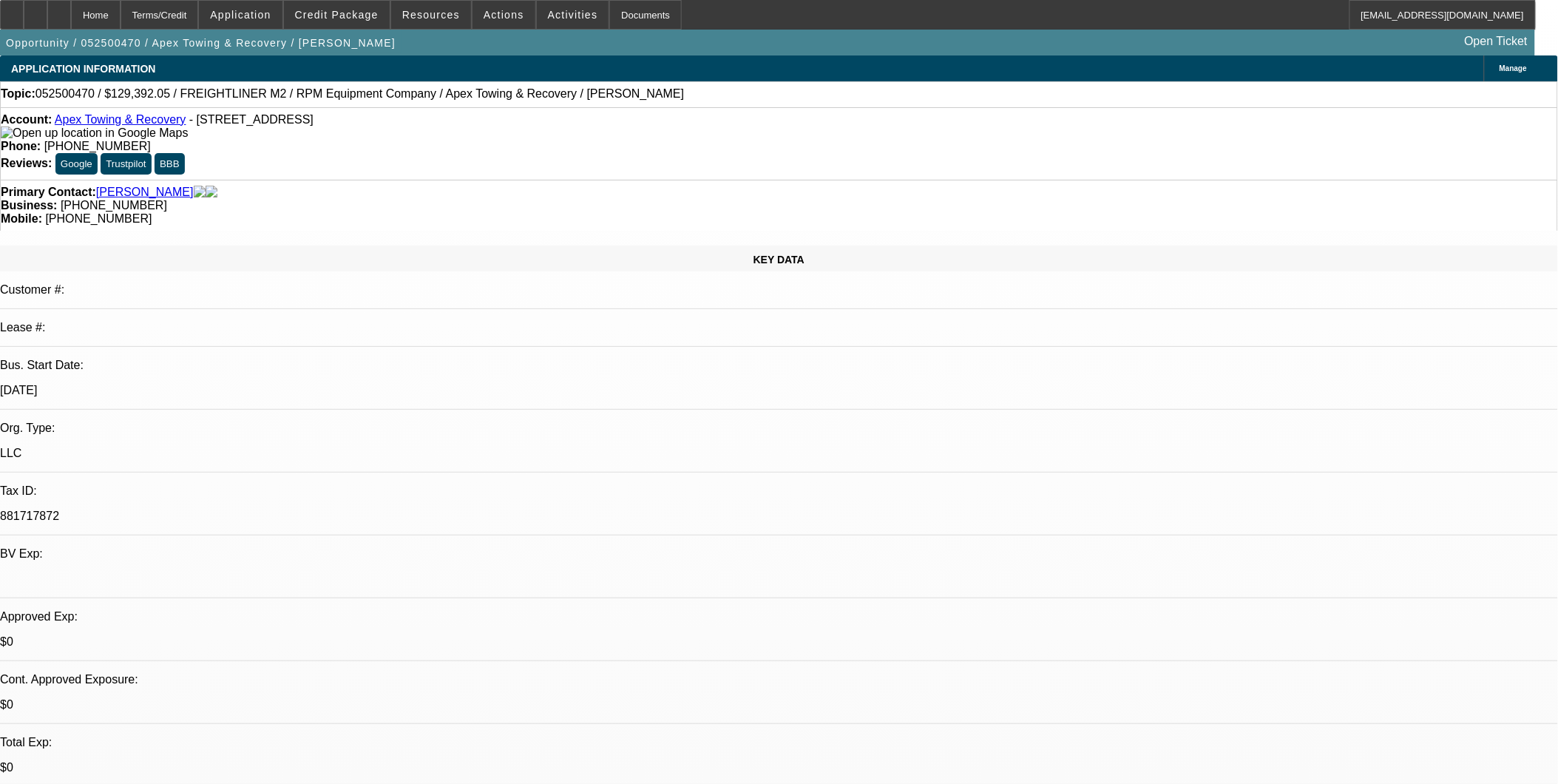
select select "0"
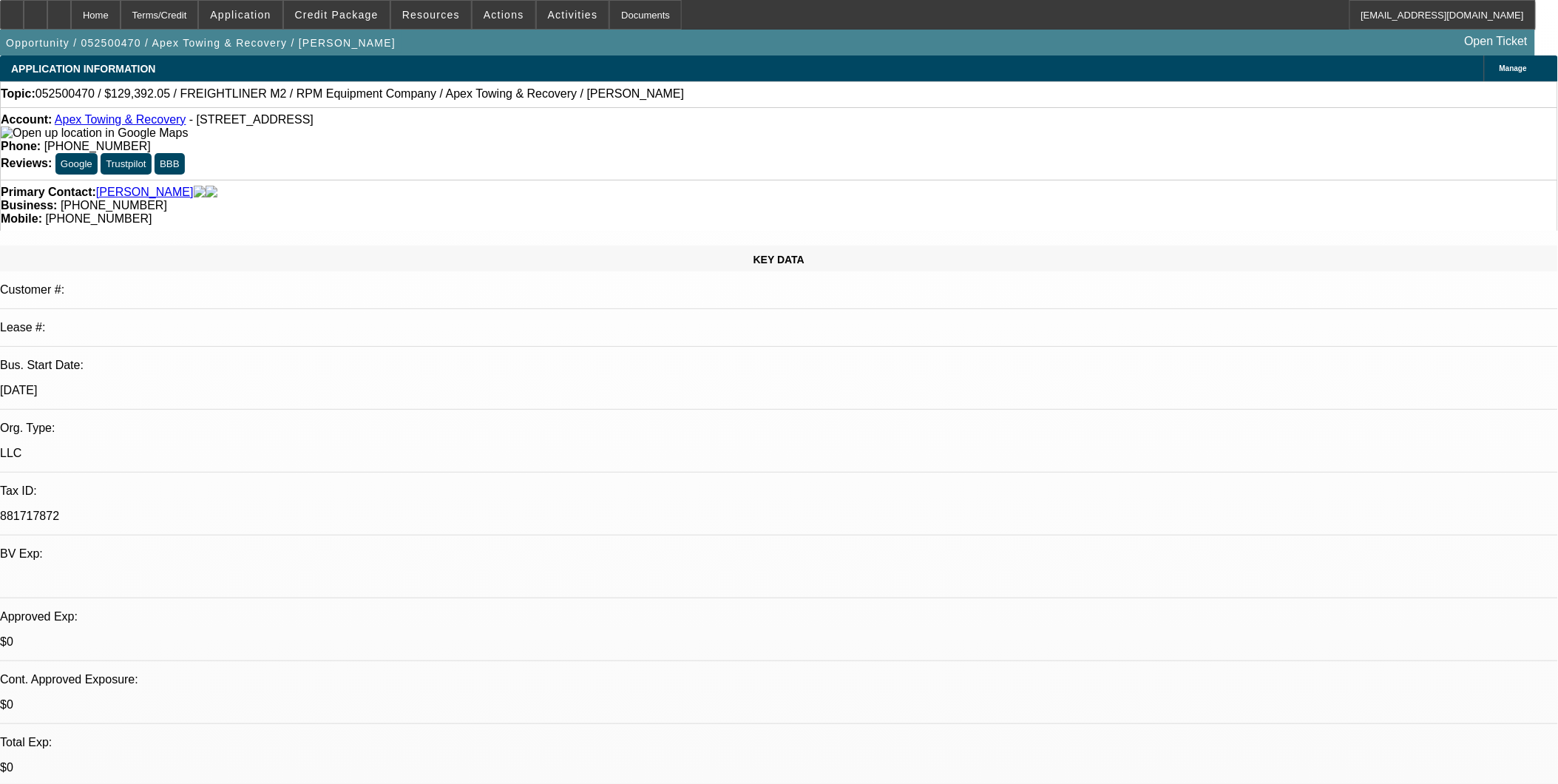
select select "0"
select select "1"
select select "6"
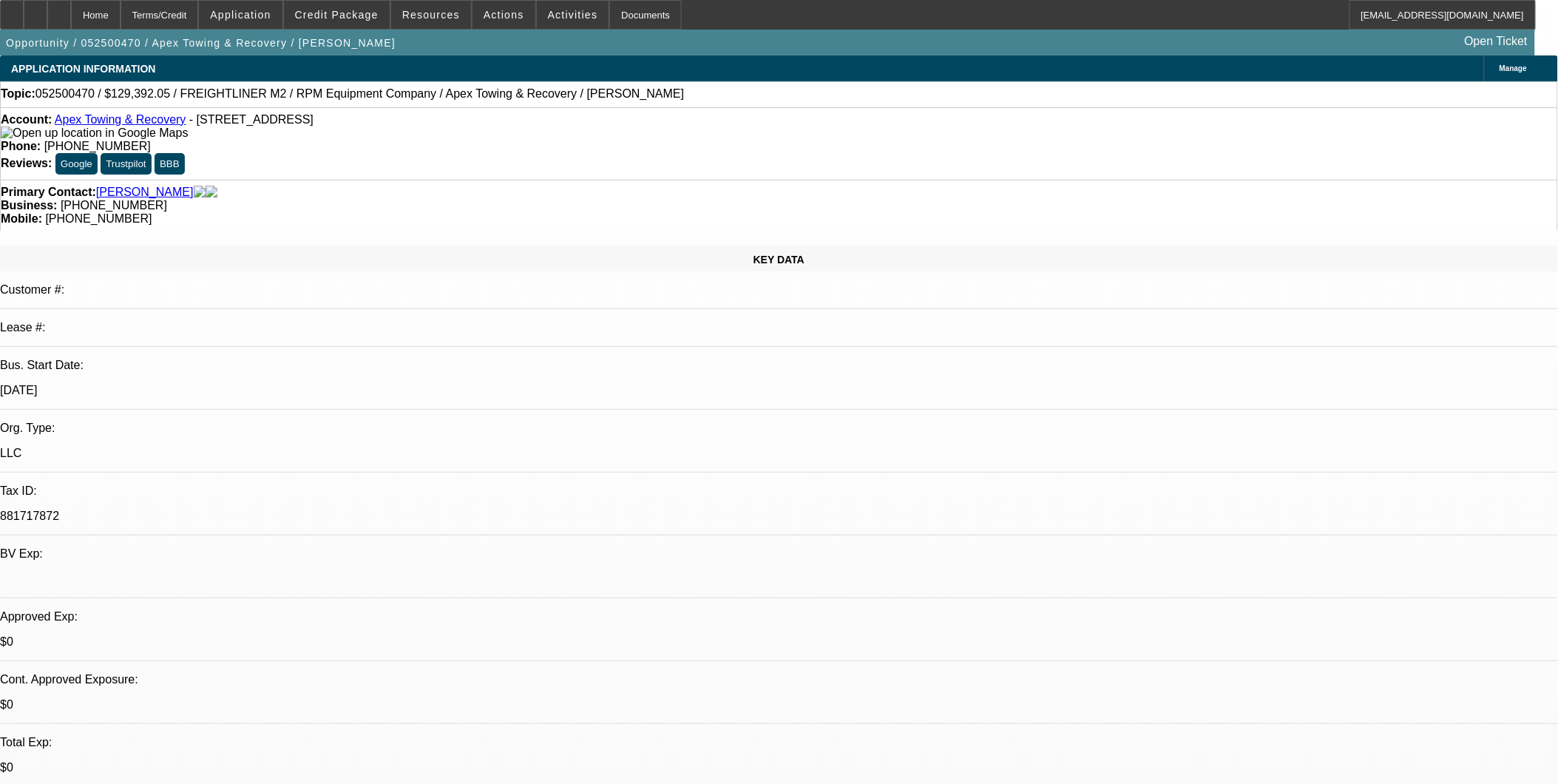
select select "1"
select select "6"
select select "1"
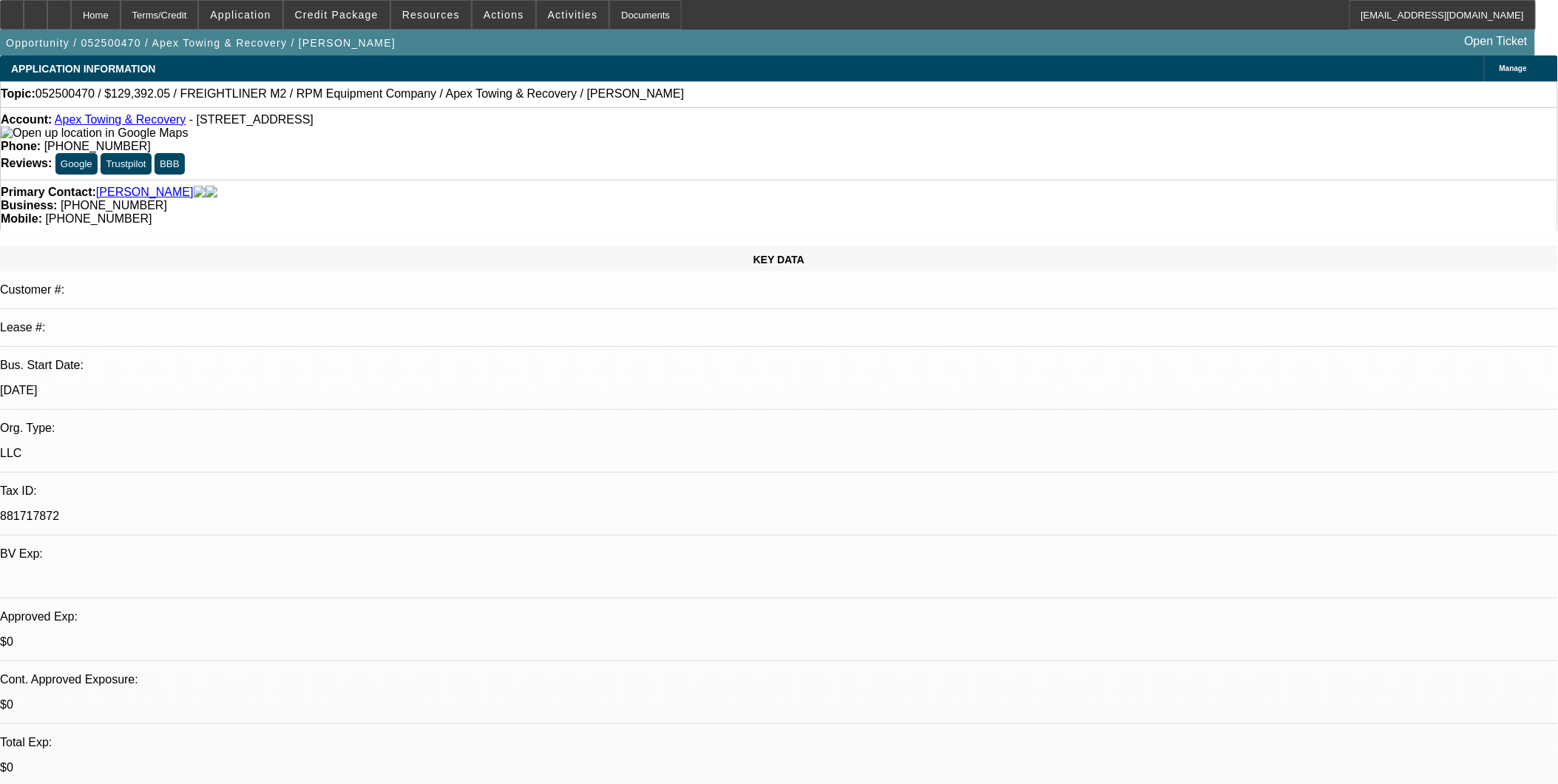
select select "6"
select select "1"
select select "6"
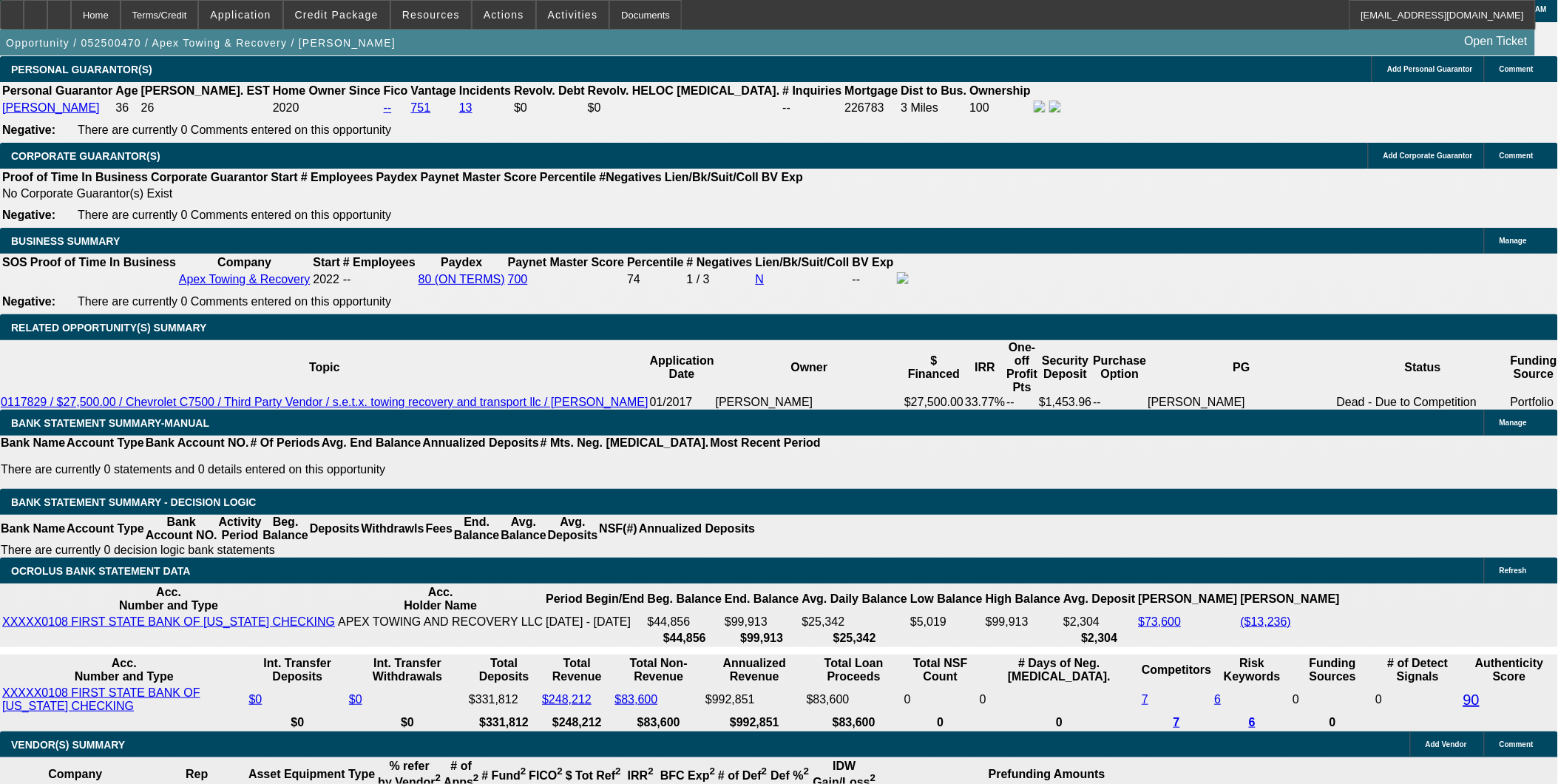
scroll to position [246, 0]
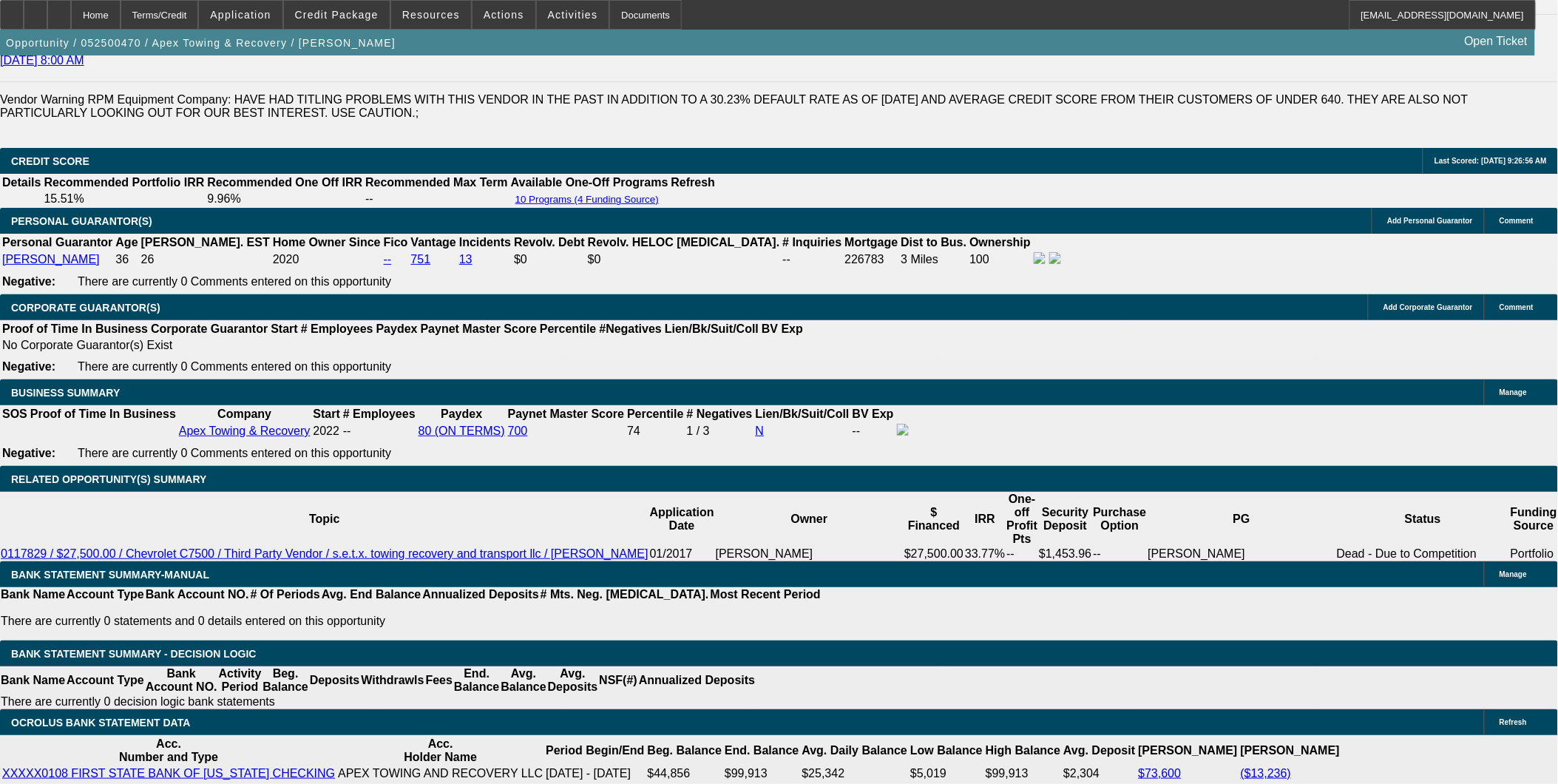
scroll to position [2218, 0]
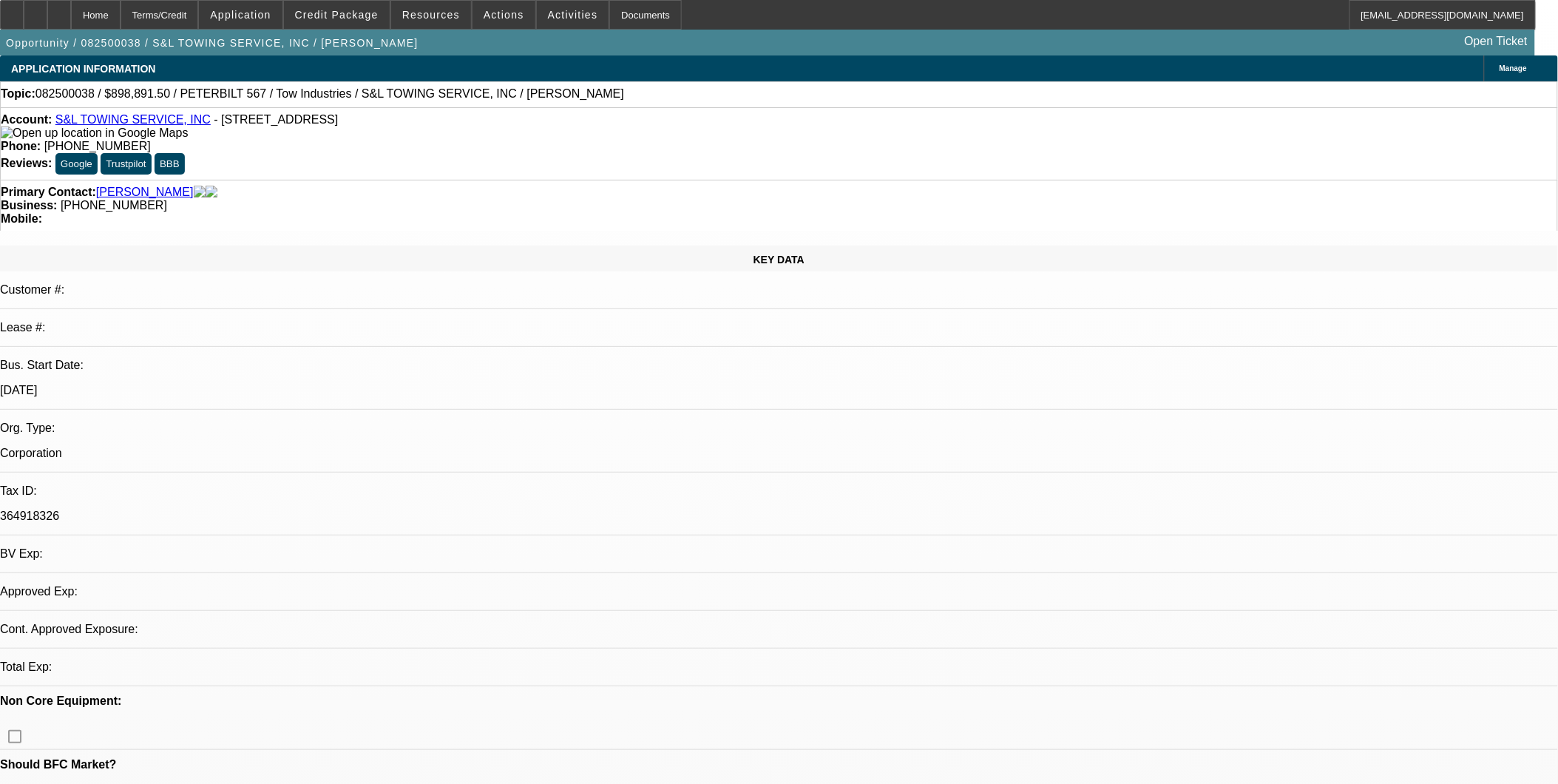
select select "0"
select select "2"
select select "0.1"
select select "1"
select select "2"
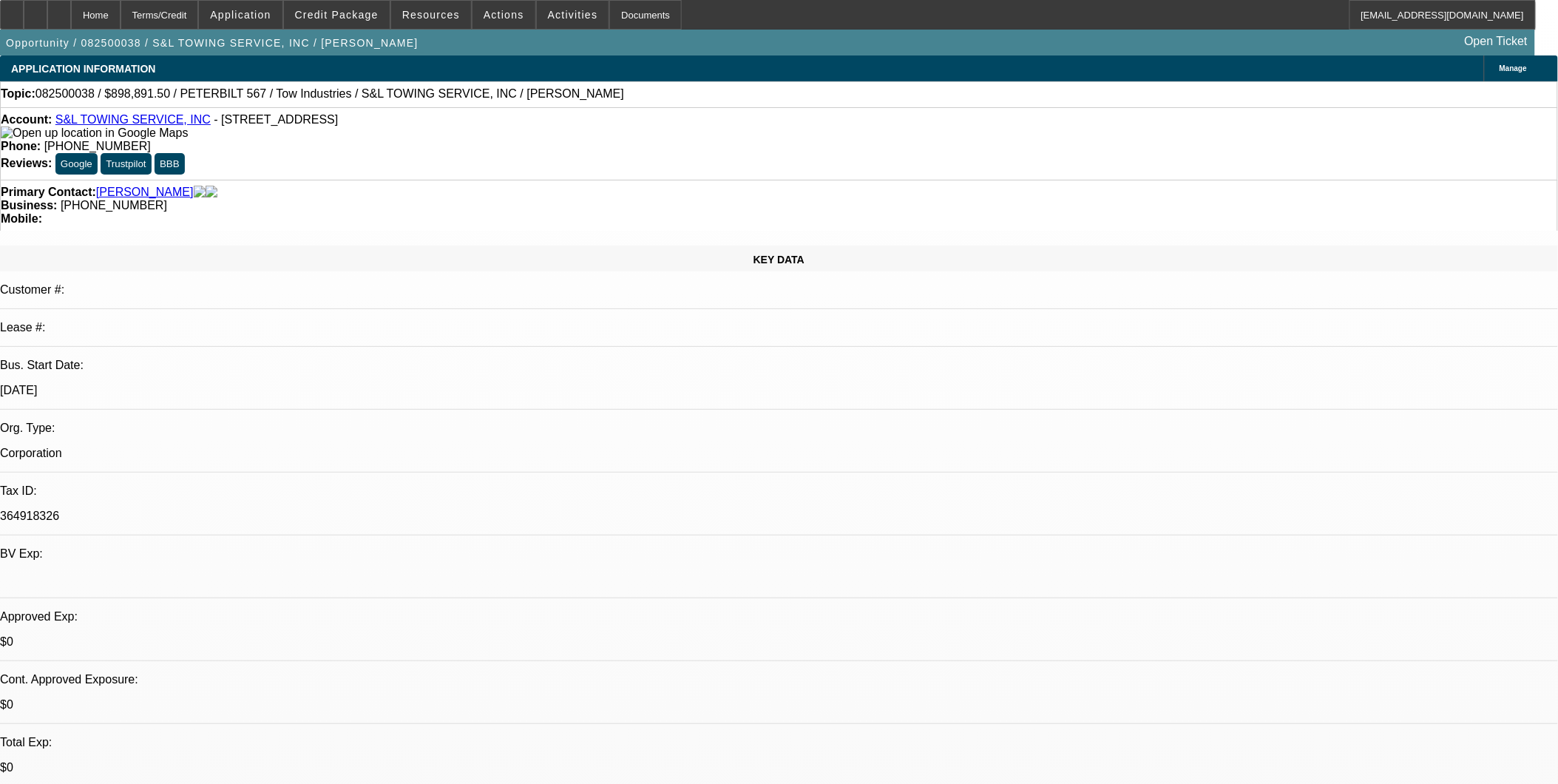
select select "4"
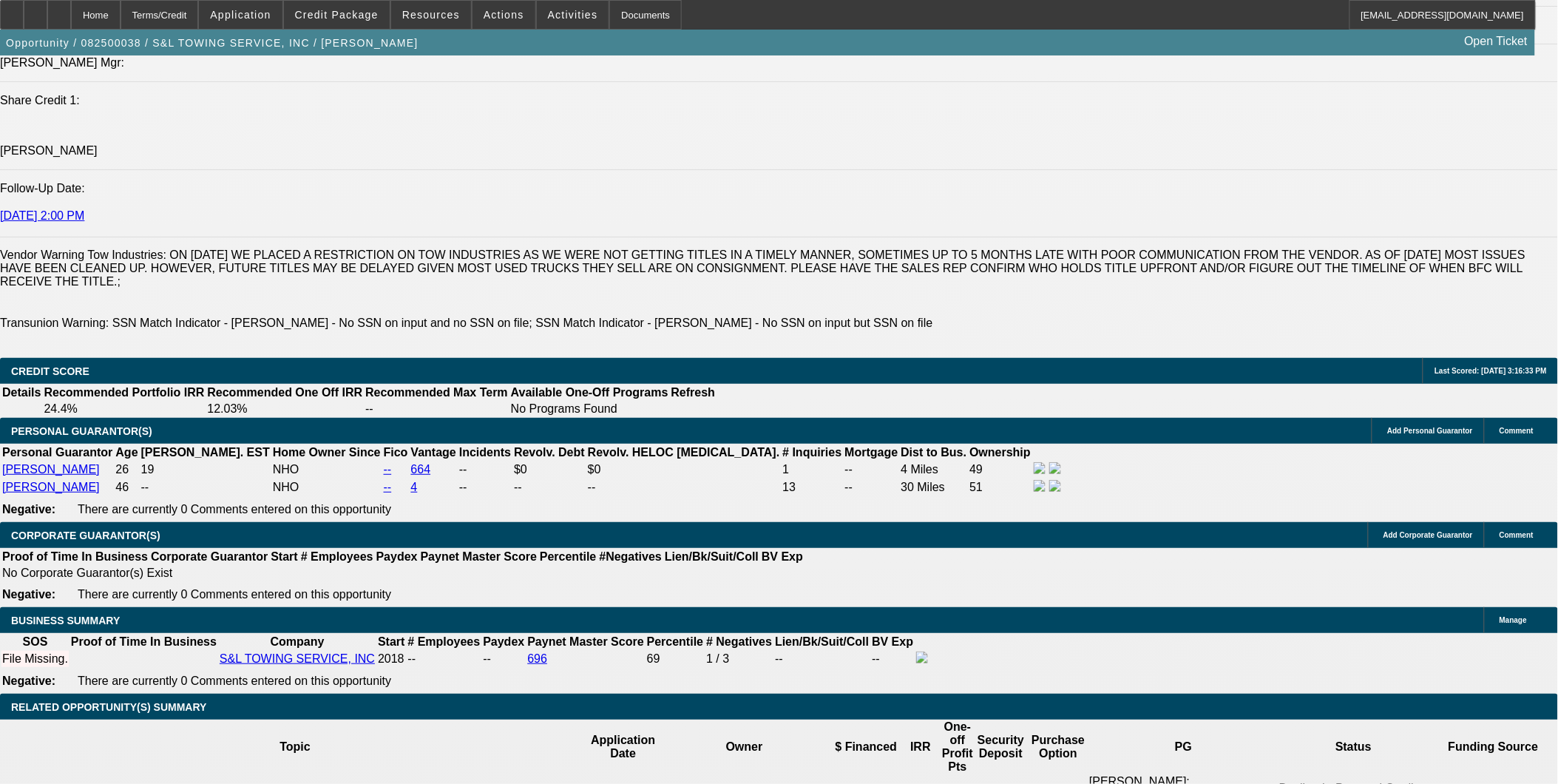
scroll to position [1971, 0]
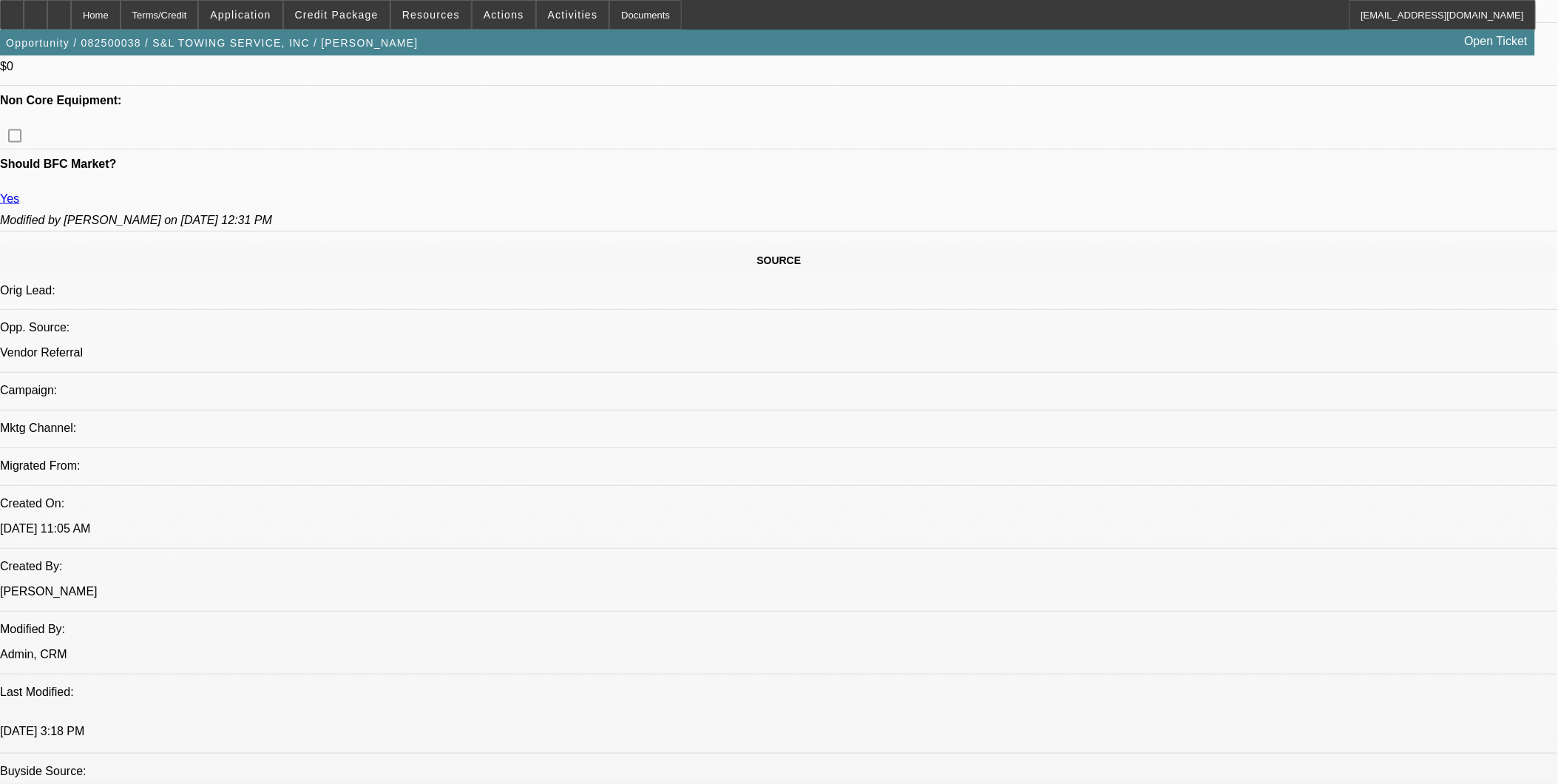
scroll to position [492, 0]
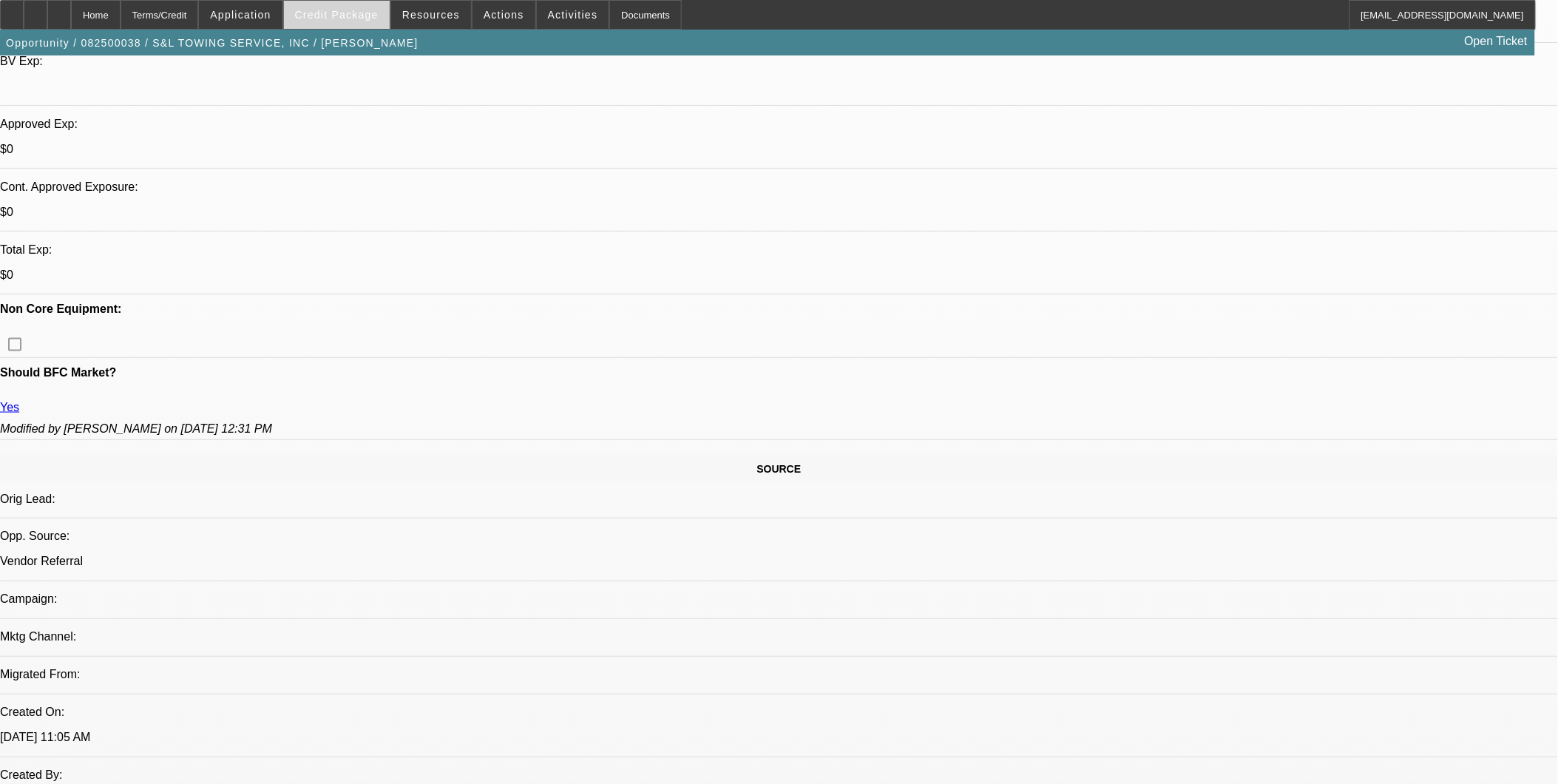
click at [333, 24] on span at bounding box center [336, 14] width 106 height 36
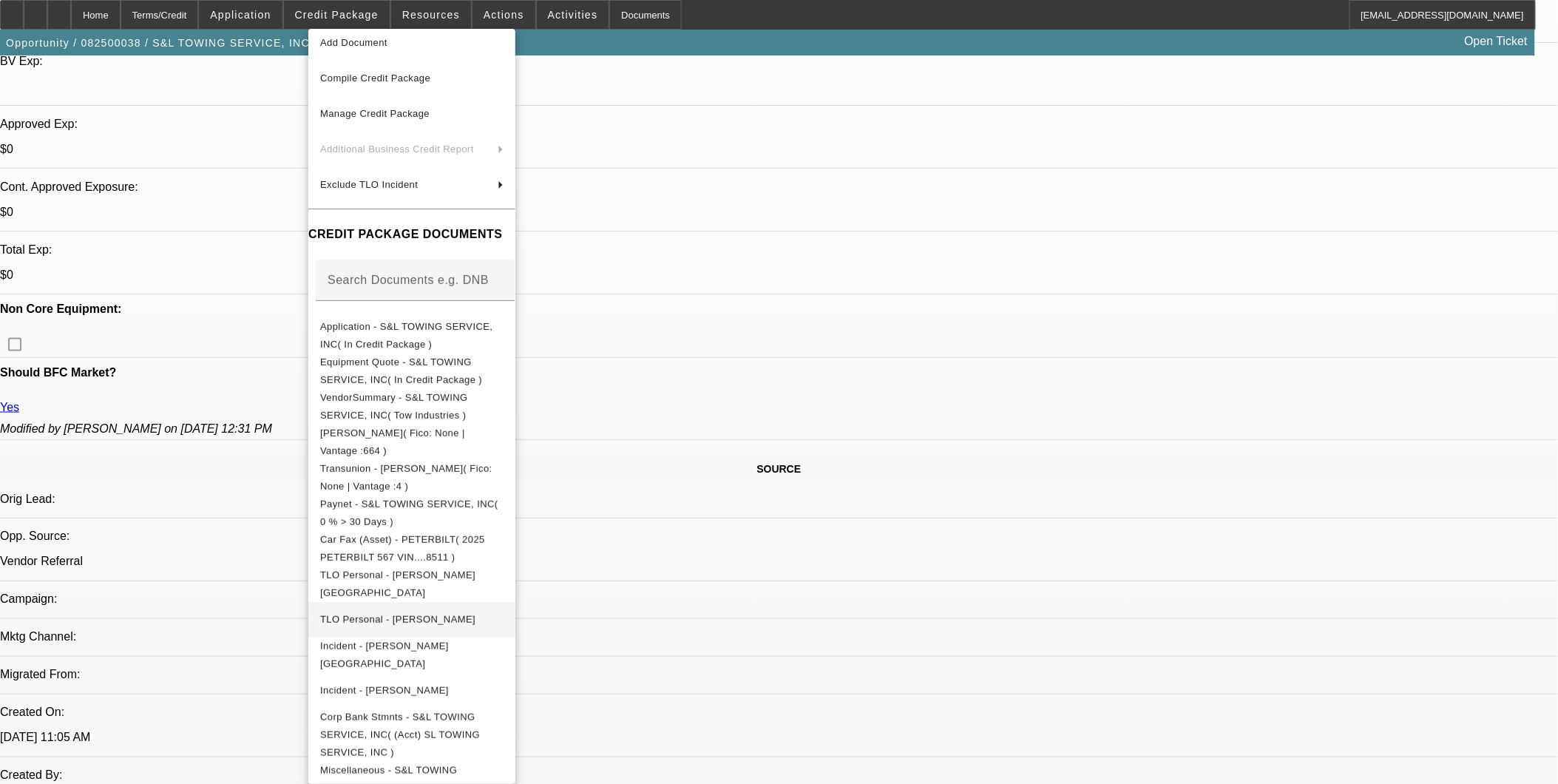
scroll to position [84, 0]
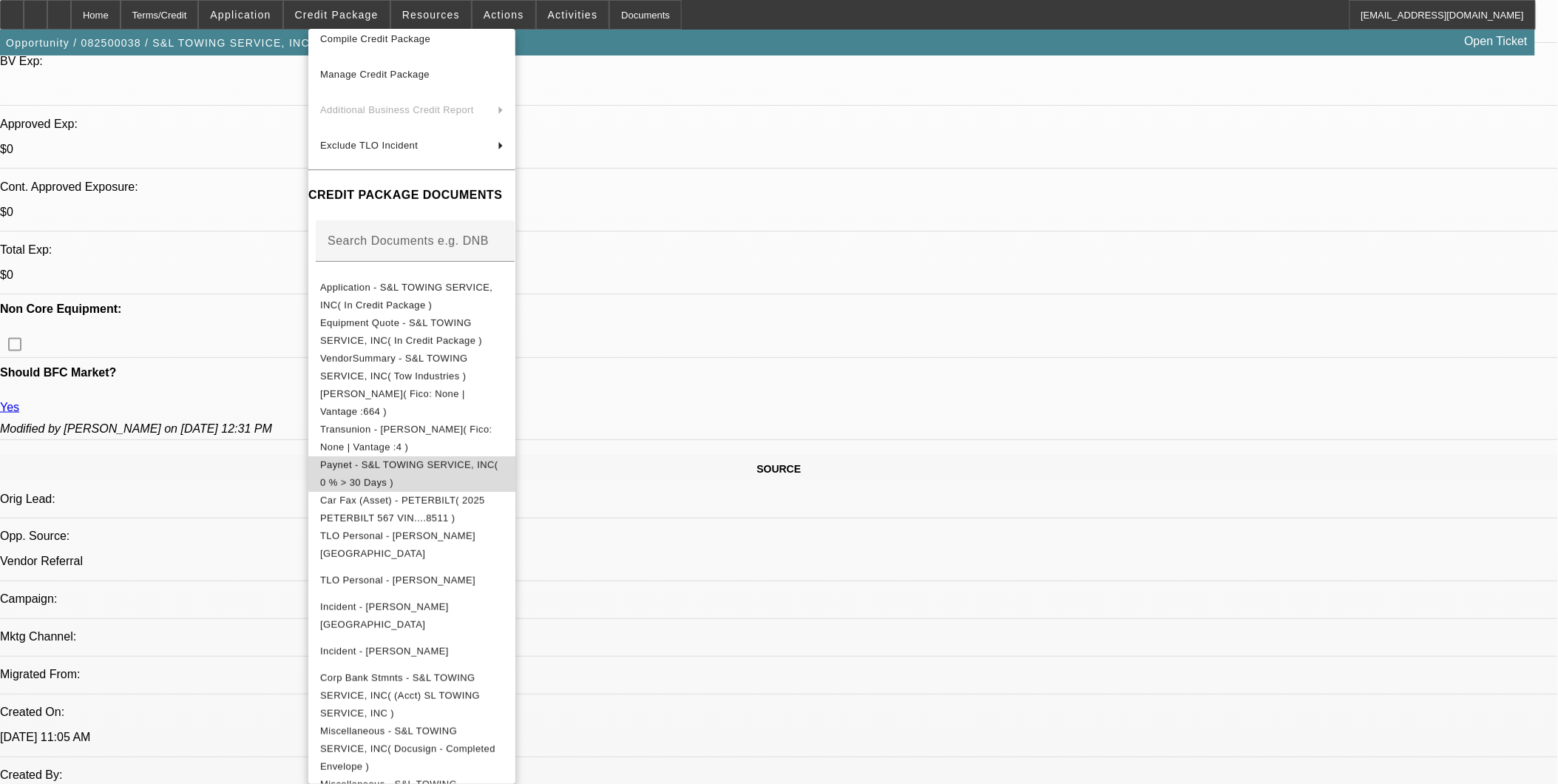
click at [504, 458] on span "Paynet - S&L TOWING SERVICE, INC( 0 % > 30 Days )" at bounding box center [412, 473] width 184 height 36
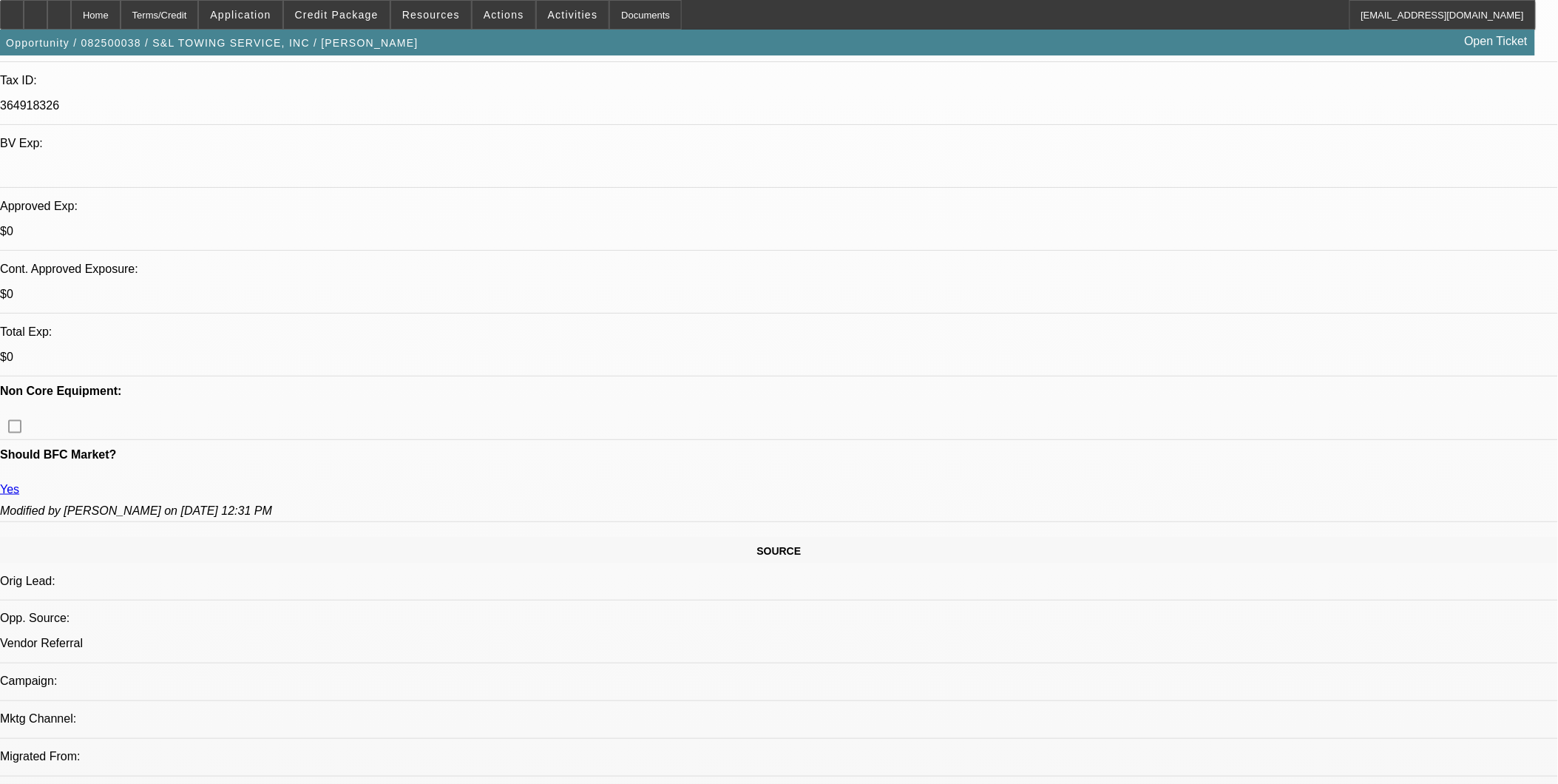
scroll to position [0, 0]
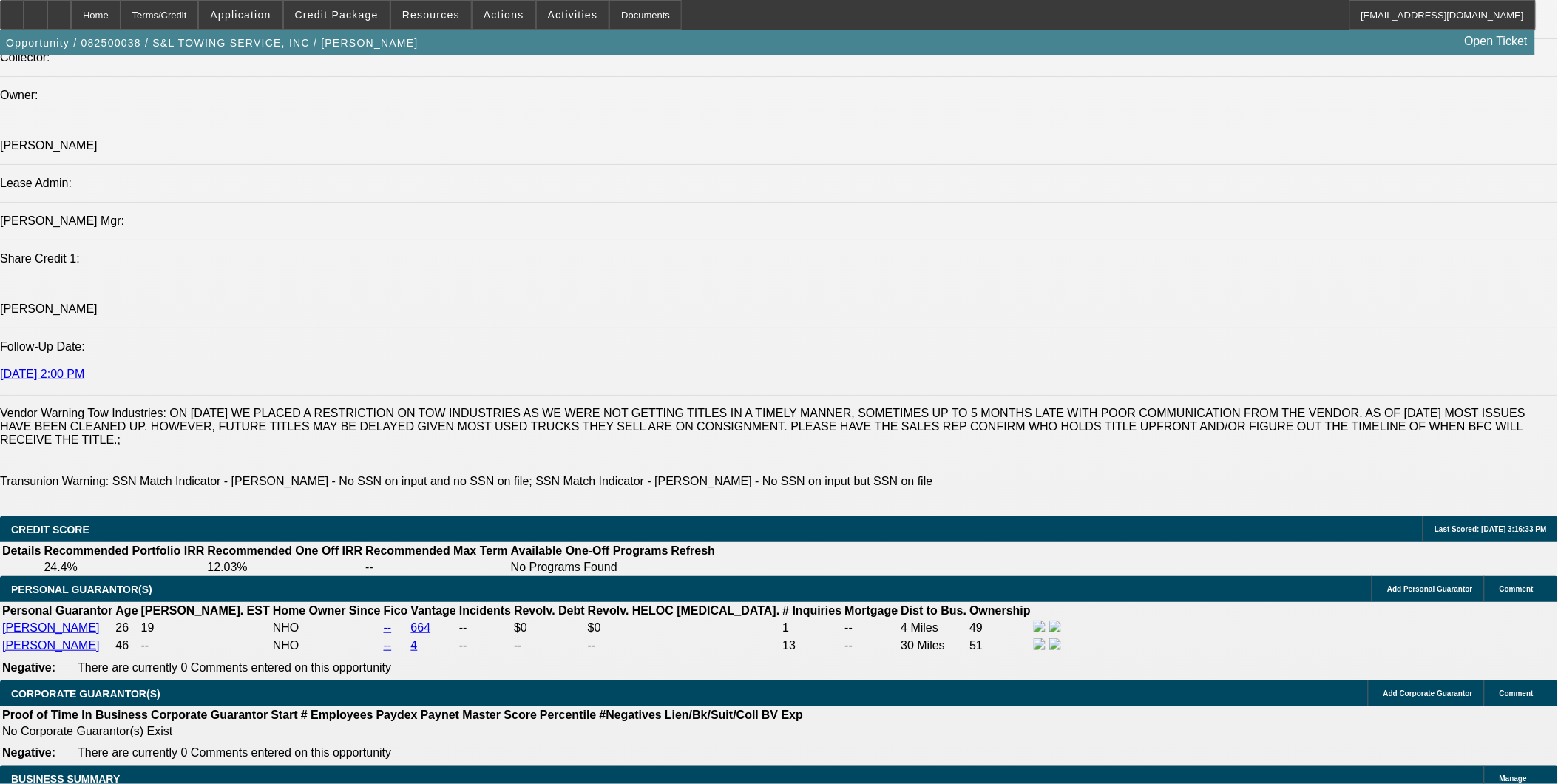
scroll to position [1971, 0]
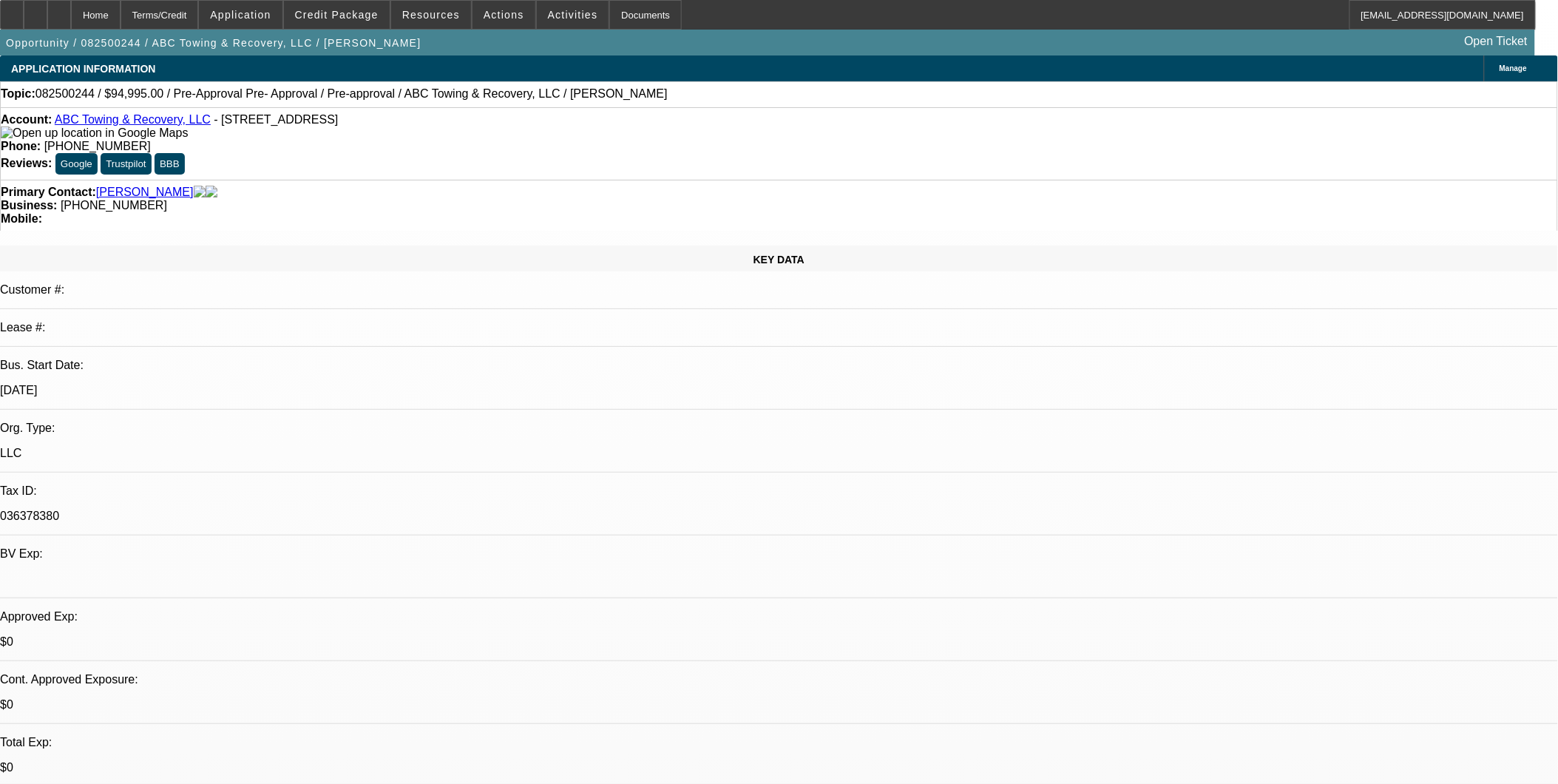
select select "0"
select select "2"
select select "0.1"
select select "1"
select select "2"
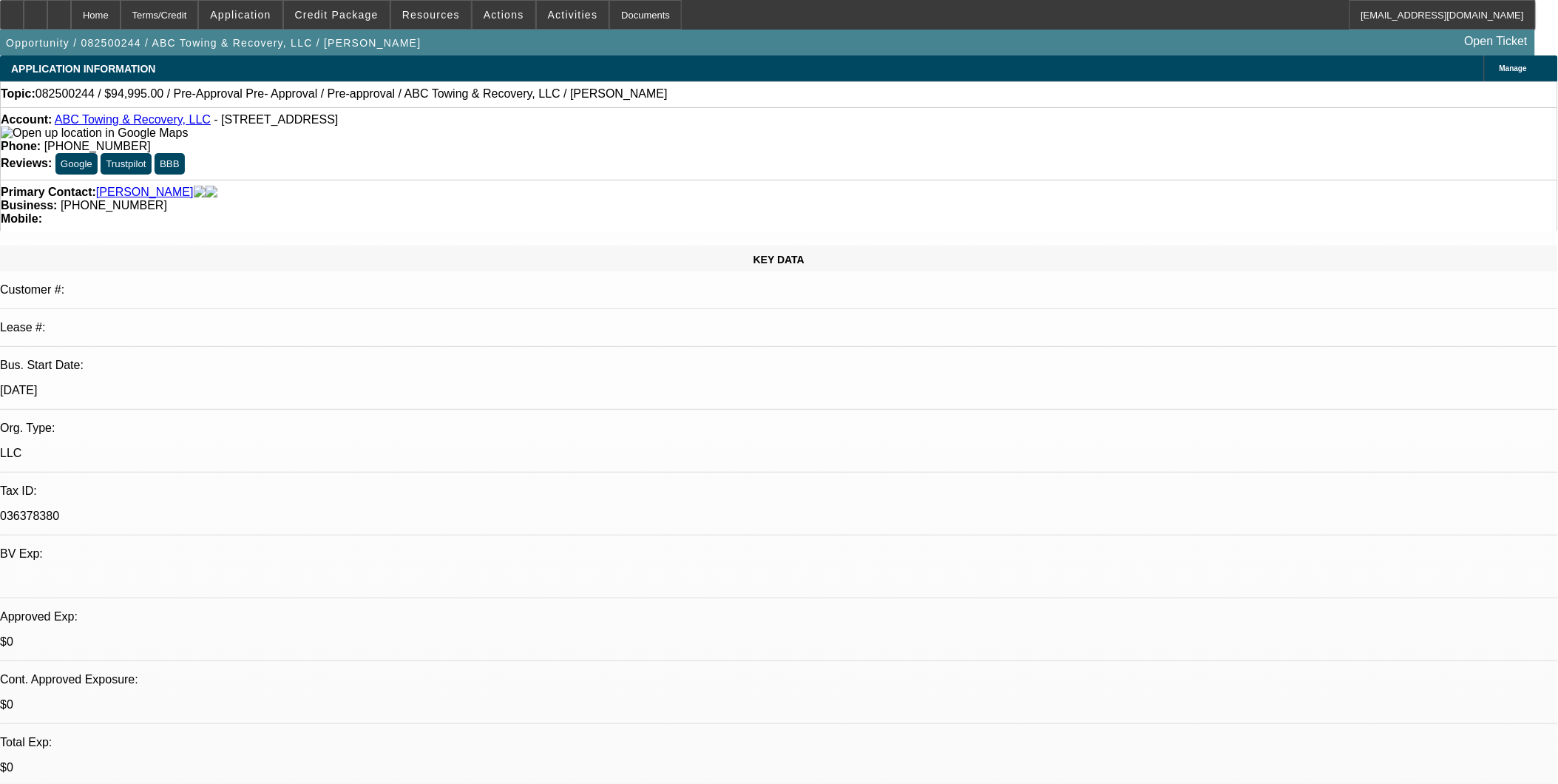
select select "4"
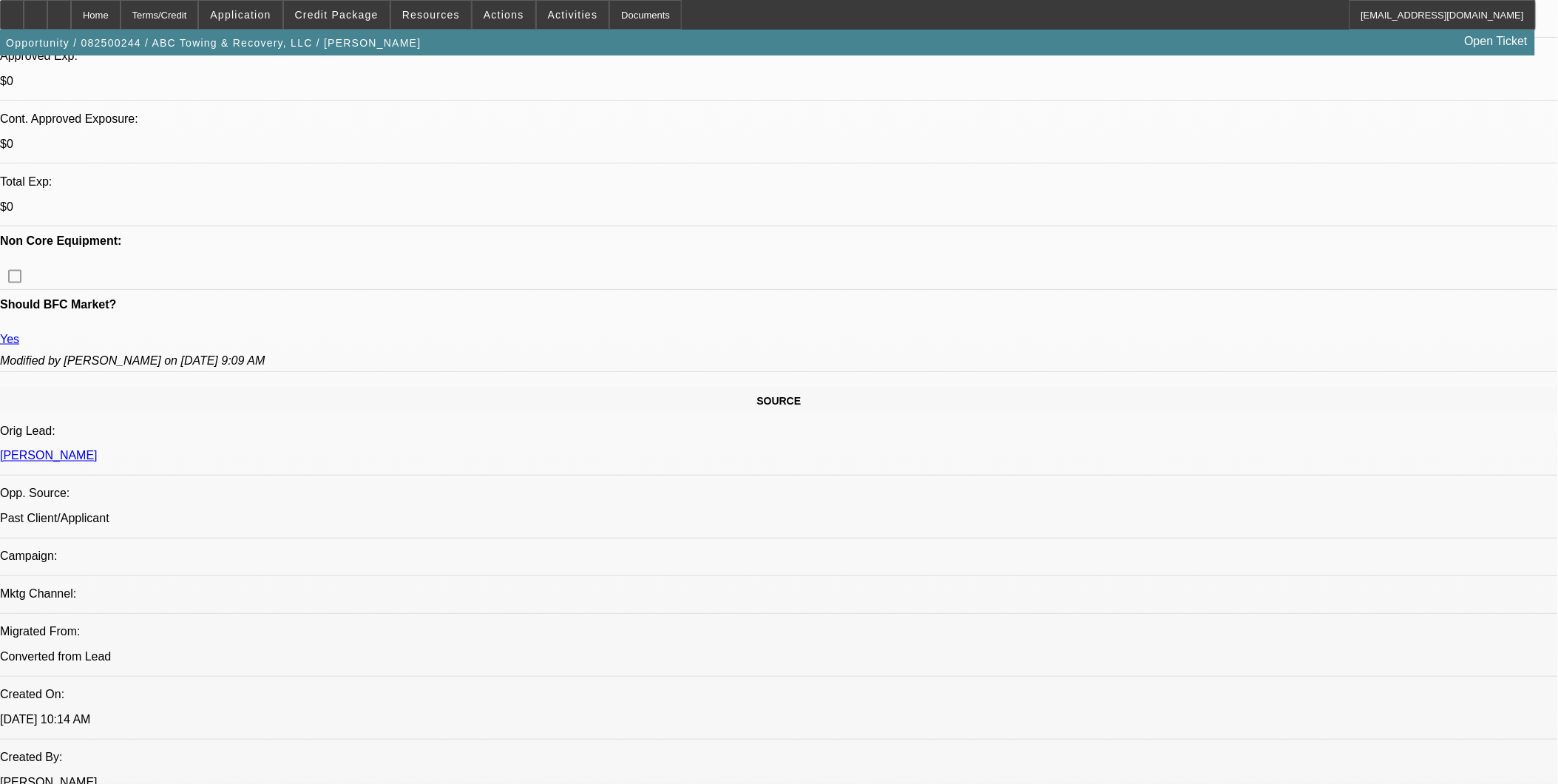
scroll to position [574, 0]
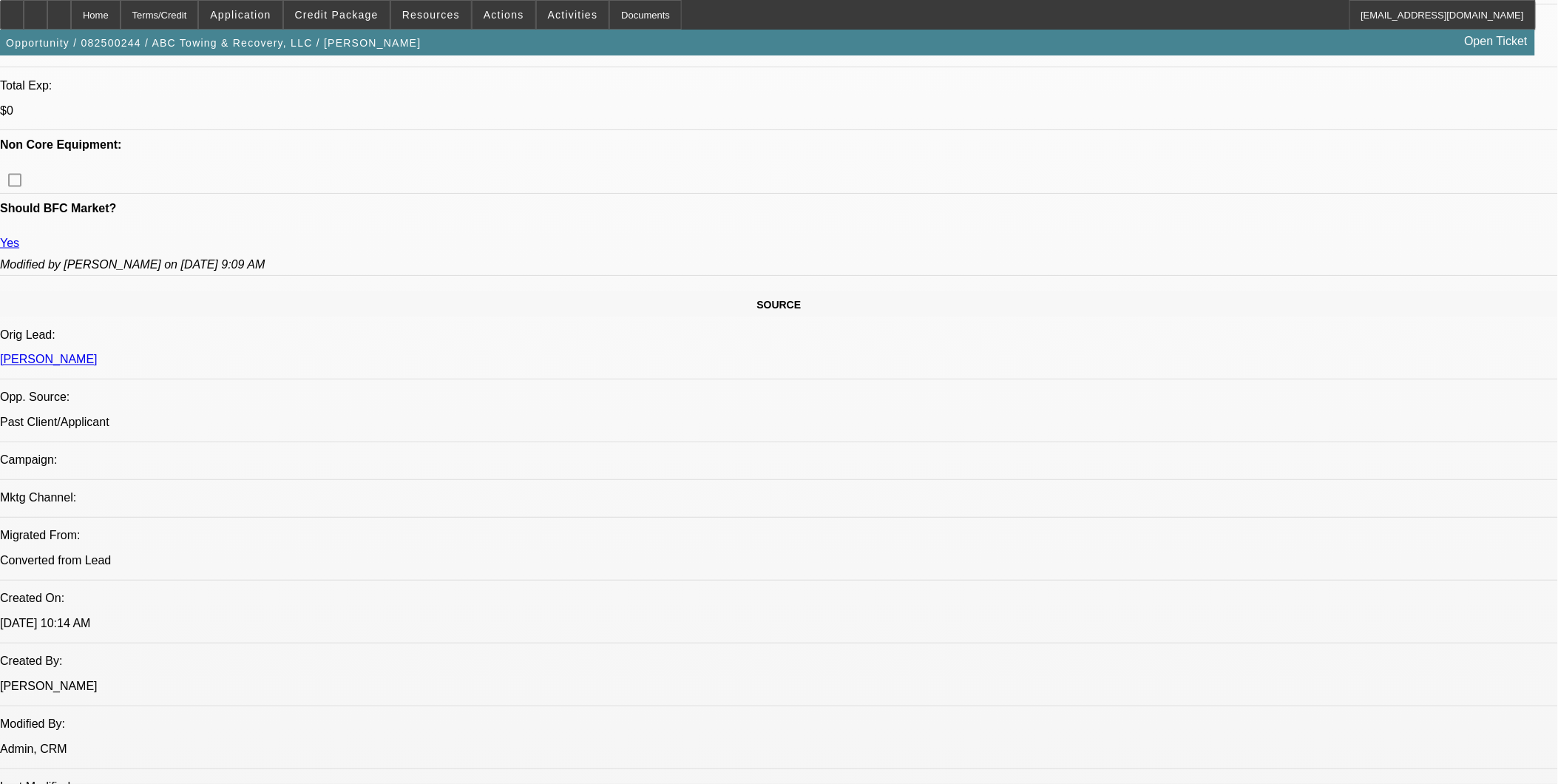
scroll to position [411, 0]
